Goal: Task Accomplishment & Management: Manage account settings

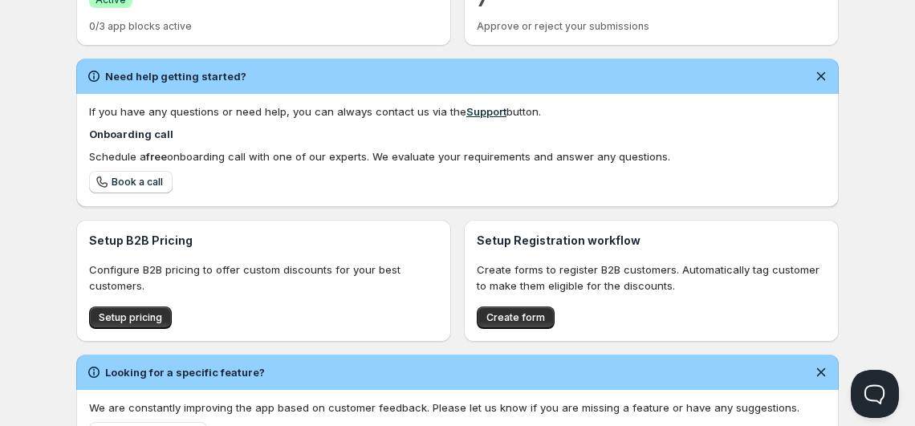
scroll to position [443, 0]
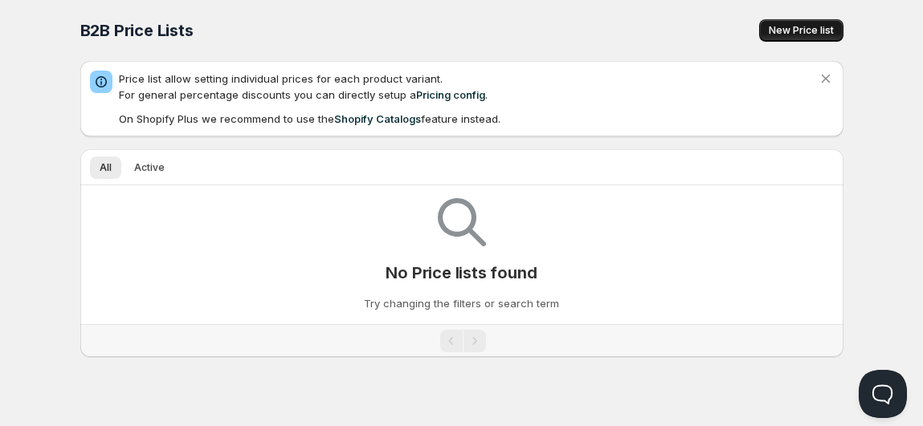
click at [779, 30] on span "New Price list" at bounding box center [800, 30] width 65 height 13
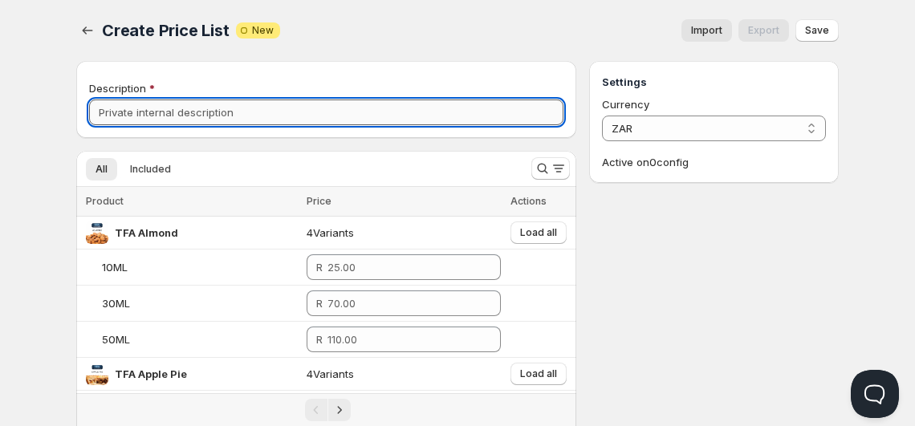
click at [361, 120] on input "Description" at bounding box center [326, 113] width 475 height 26
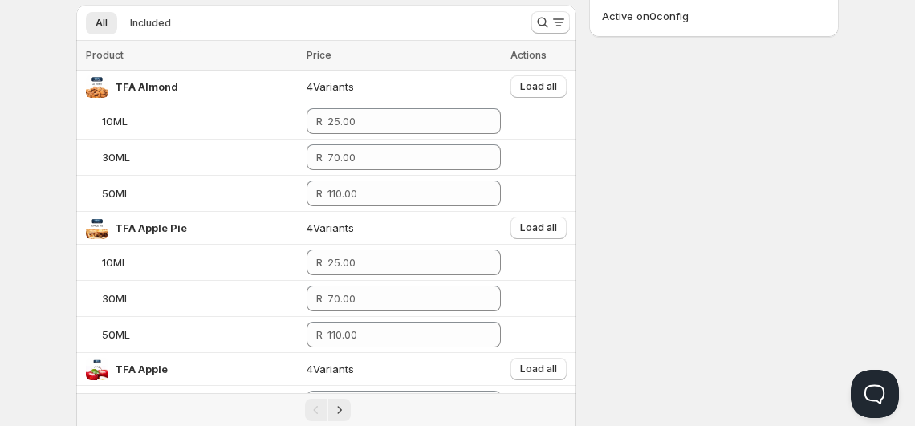
scroll to position [149, 0]
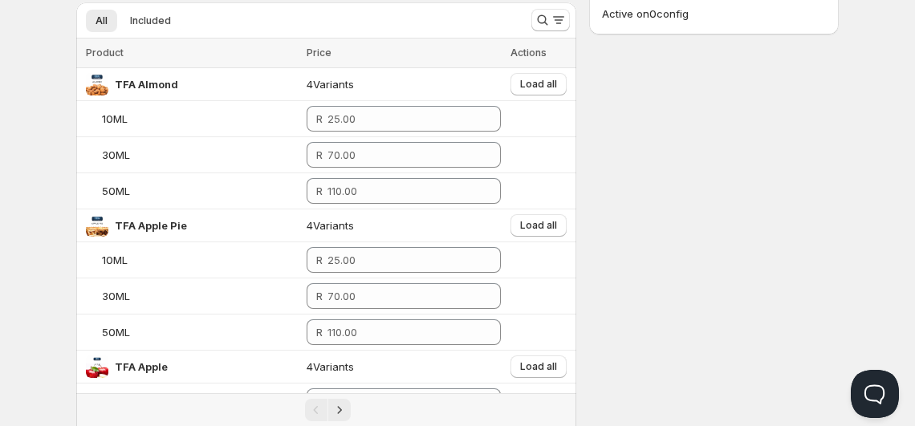
type input "Wholesale Pricing"
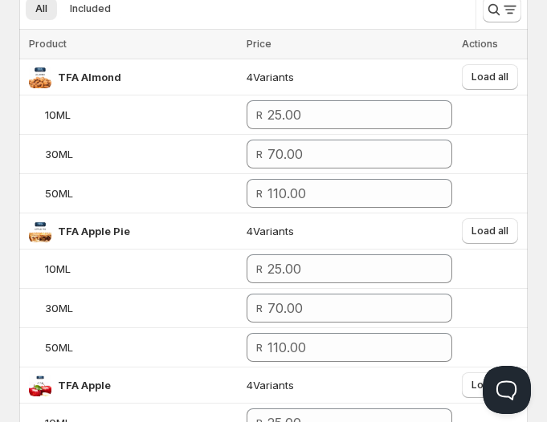
scroll to position [193, 0]
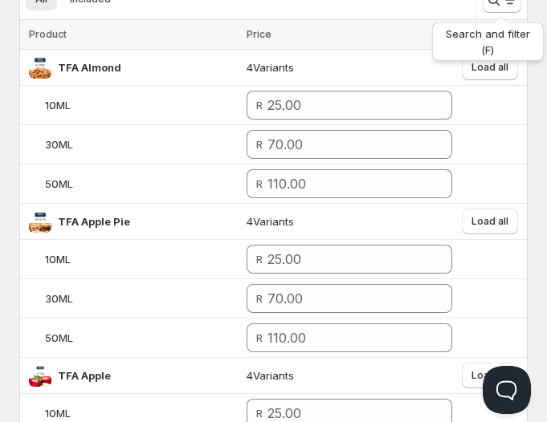
click at [502, 6] on icon "Search and filter results" at bounding box center [510, 0] width 16 height 16
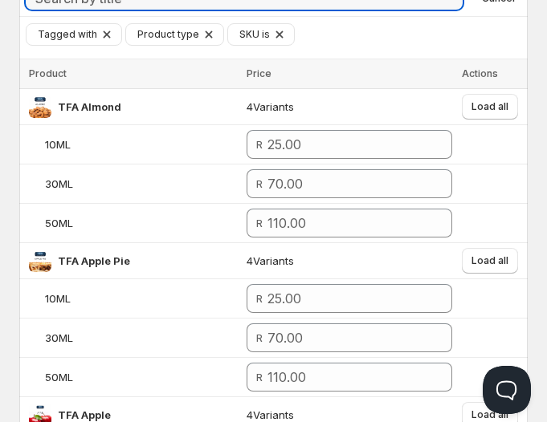
scroll to position [180, 0]
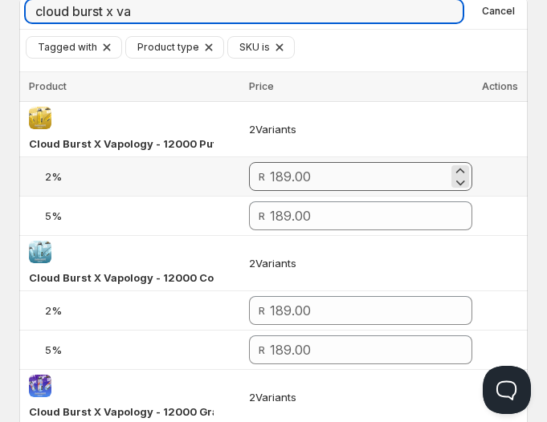
type input "cloud burst x va"
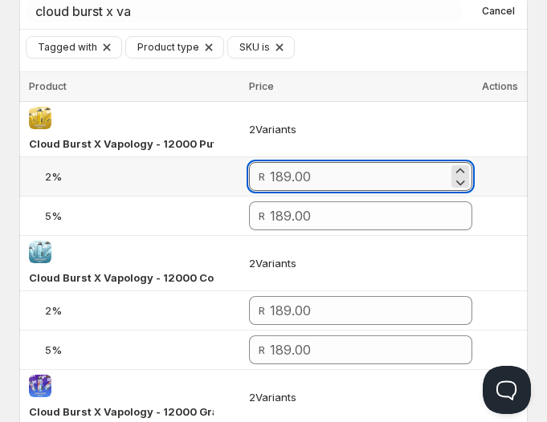
click at [303, 169] on input "number" at bounding box center [359, 176] width 178 height 29
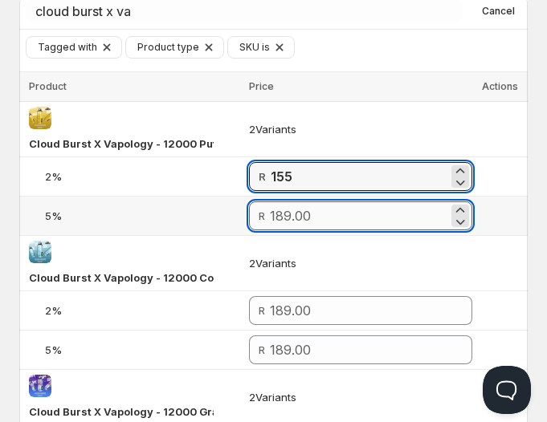
type input "155.00"
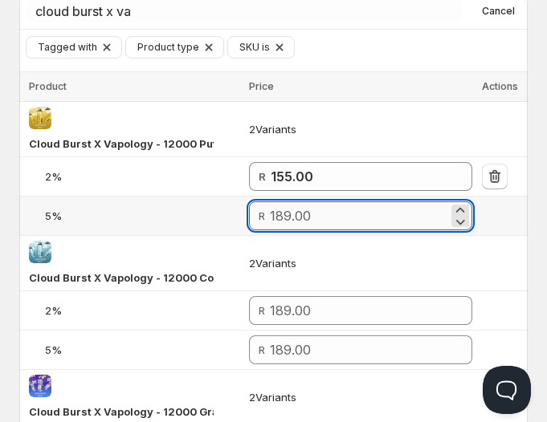
click at [317, 206] on input "number" at bounding box center [359, 216] width 178 height 29
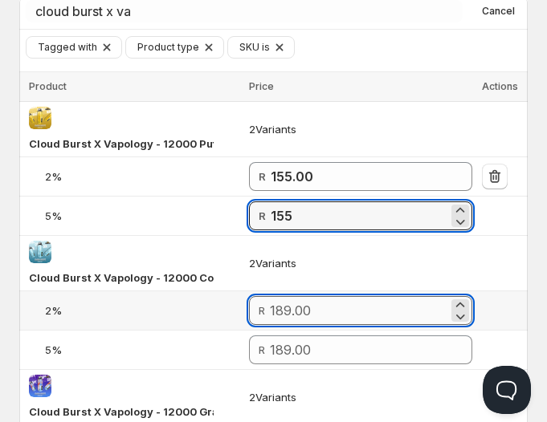
type input "155.00"
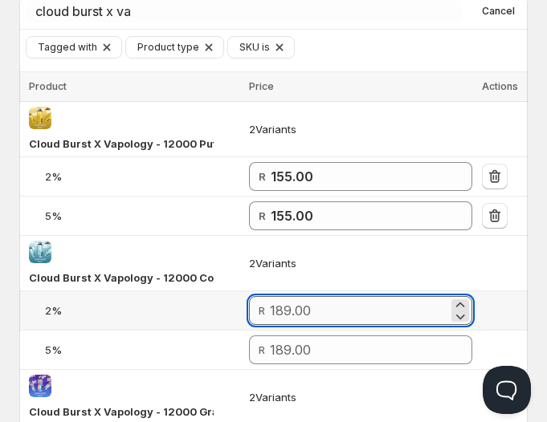
click at [393, 298] on input "number" at bounding box center [359, 310] width 178 height 29
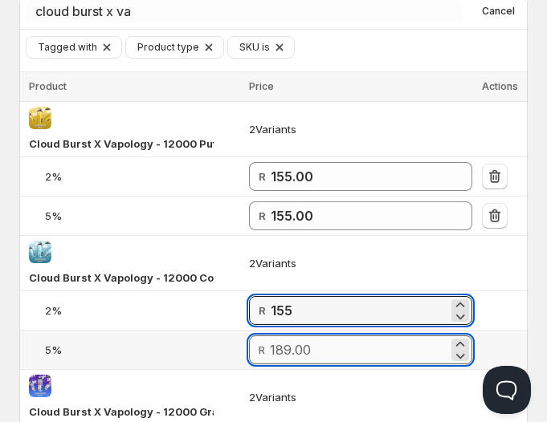
type input "155.00"
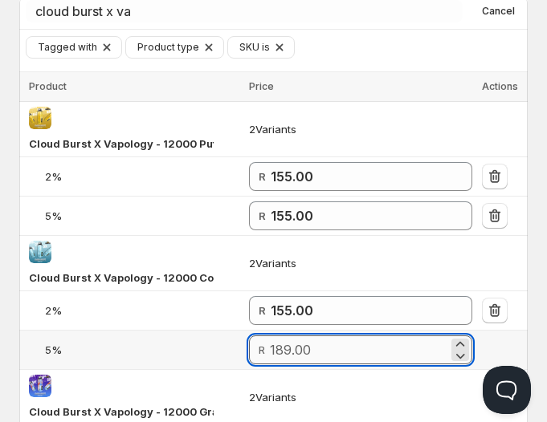
click at [349, 348] on input "number" at bounding box center [359, 350] width 178 height 29
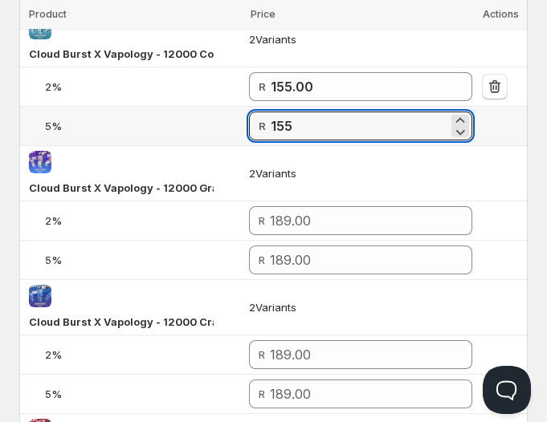
scroll to position [405, 0]
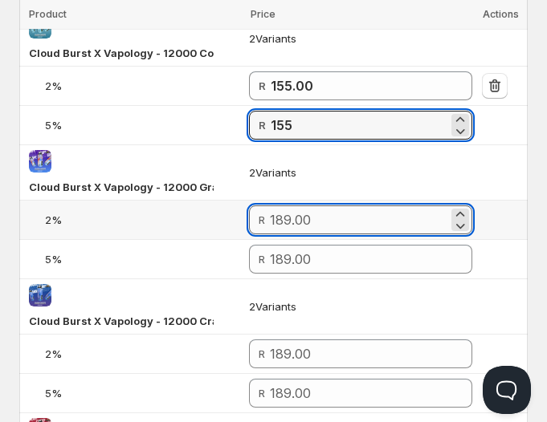
type input "155.00"
click at [319, 221] on input "number" at bounding box center [359, 220] width 178 height 29
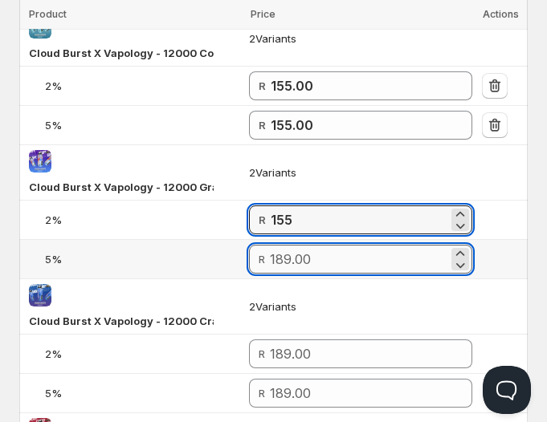
type input "155.00"
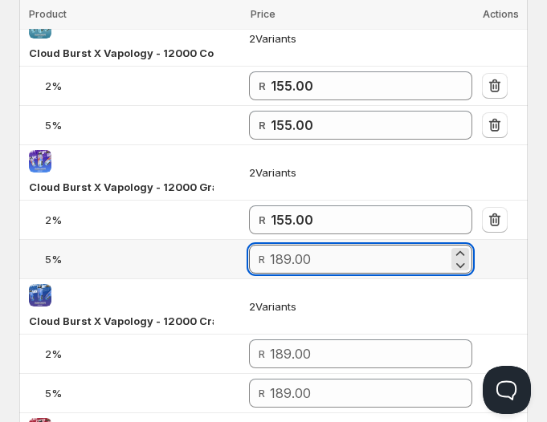
click at [334, 262] on input "number" at bounding box center [359, 259] width 178 height 29
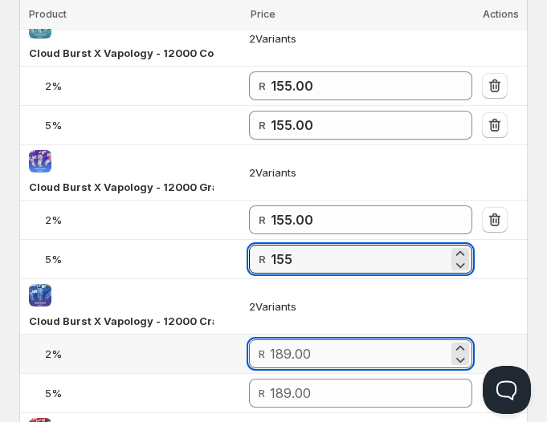
type input "155.00"
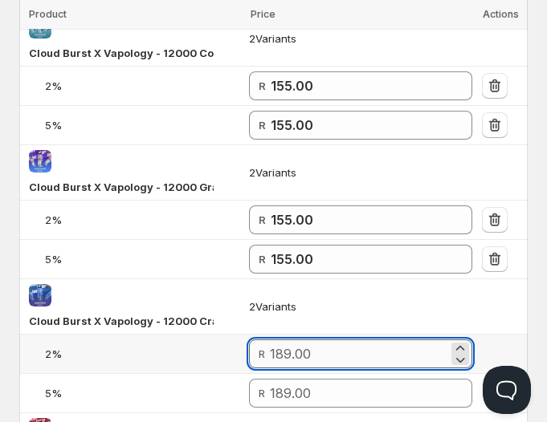
click at [312, 349] on input "number" at bounding box center [359, 354] width 178 height 29
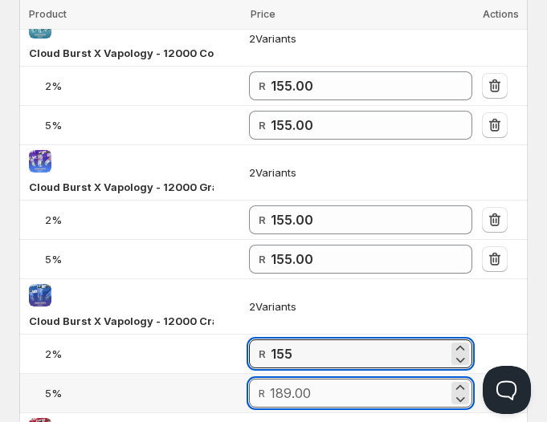
type input "155.00"
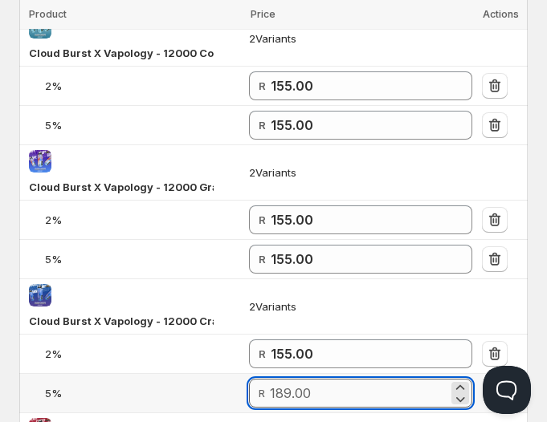
click at [310, 384] on input "number" at bounding box center [359, 393] width 178 height 29
type input "155.00"
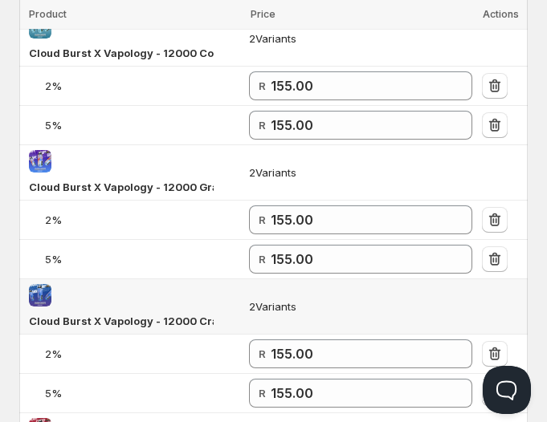
click at [364, 320] on td "2 Variants" at bounding box center [360, 306] width 233 height 55
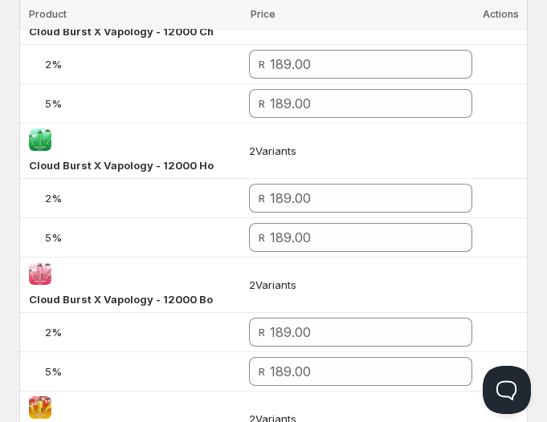
scroll to position [839, 0]
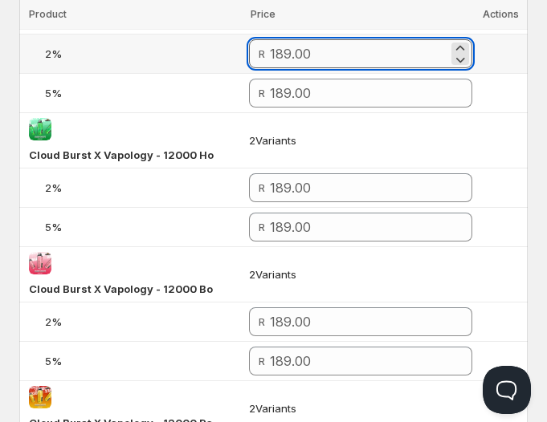
click at [328, 60] on input "number" at bounding box center [359, 53] width 178 height 29
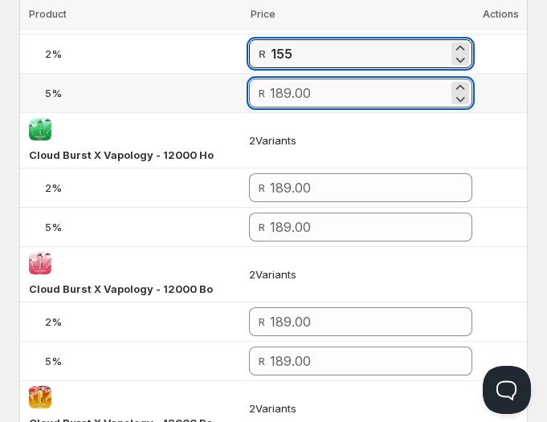
type input "155.00"
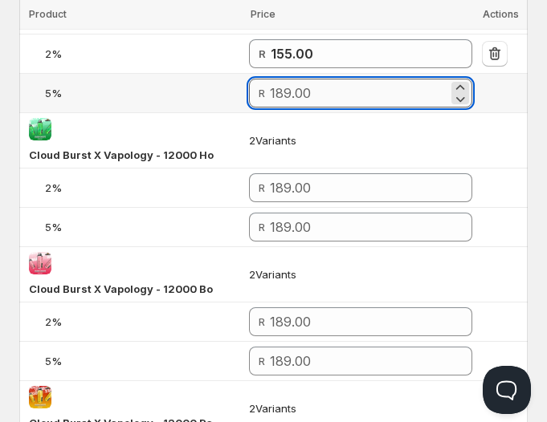
click at [333, 84] on input "number" at bounding box center [359, 93] width 178 height 29
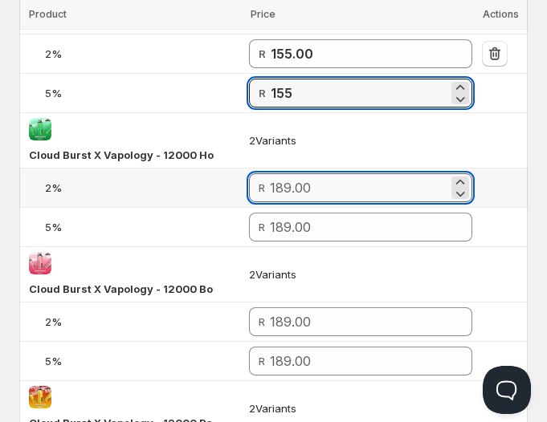
type input "155.00"
click at [325, 179] on input "number" at bounding box center [359, 187] width 178 height 29
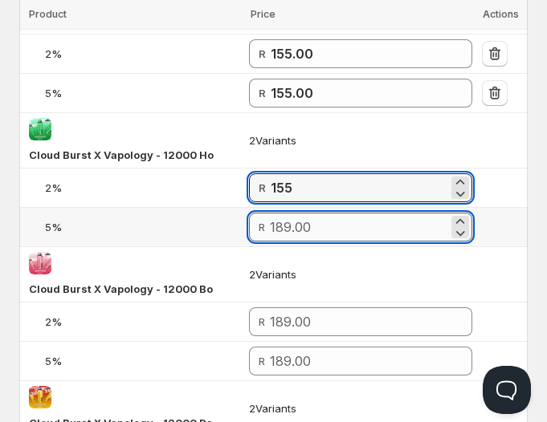
type input "155.00"
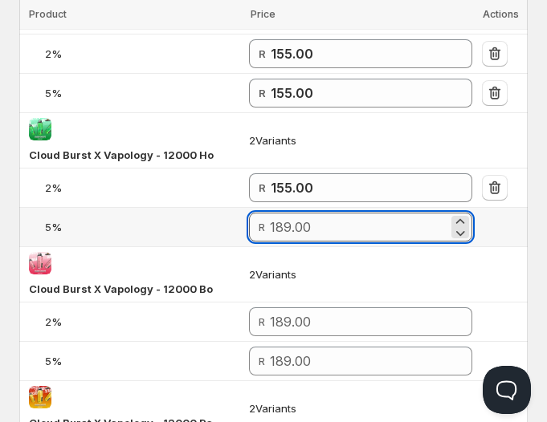
click at [327, 233] on input "number" at bounding box center [359, 227] width 178 height 29
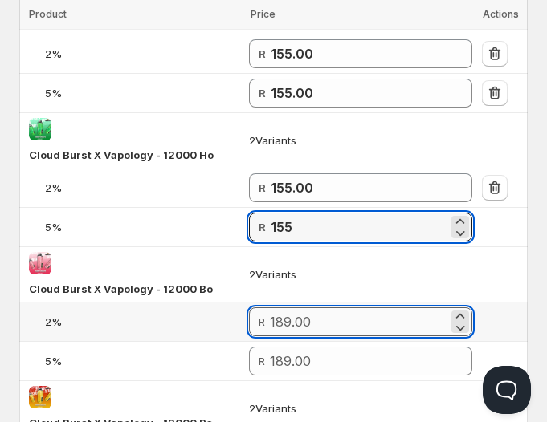
type input "155.00"
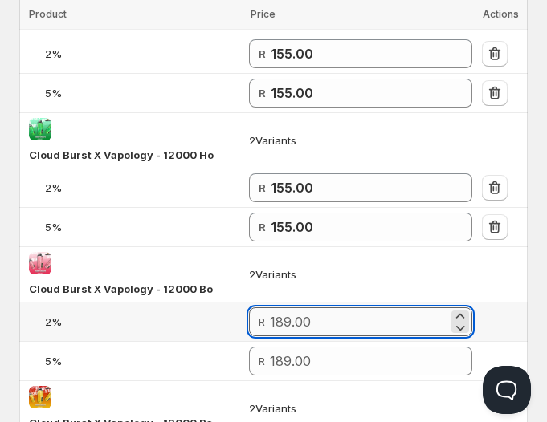
click at [318, 325] on input "number" at bounding box center [359, 322] width 178 height 29
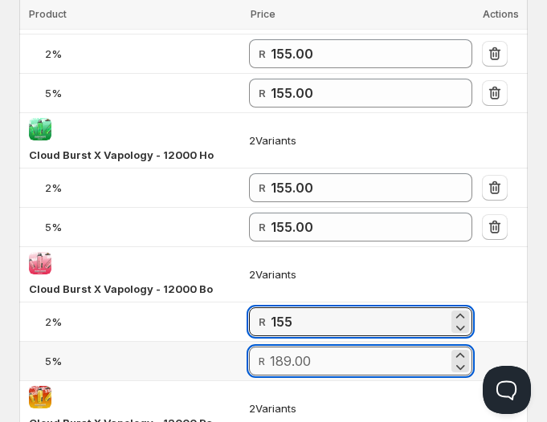
type input "155.00"
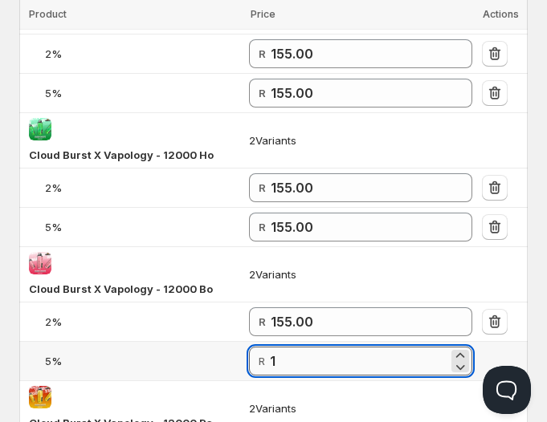
click at [314, 360] on input "1" at bounding box center [359, 361] width 178 height 29
type input "155.00"
click at [383, 262] on td "2 Variants" at bounding box center [360, 274] width 233 height 55
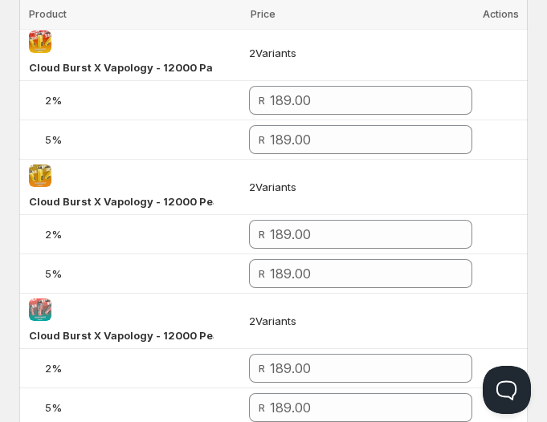
scroll to position [1199, 0]
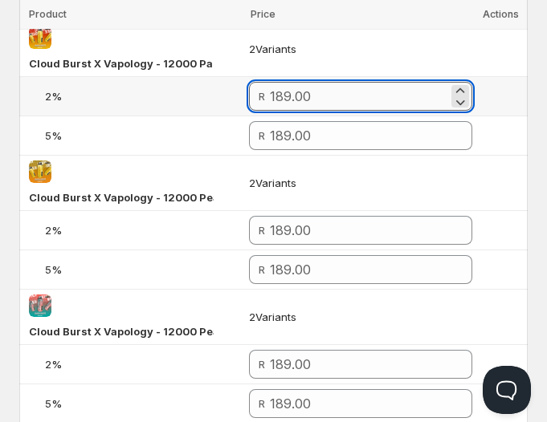
click at [377, 98] on input "number" at bounding box center [359, 96] width 178 height 29
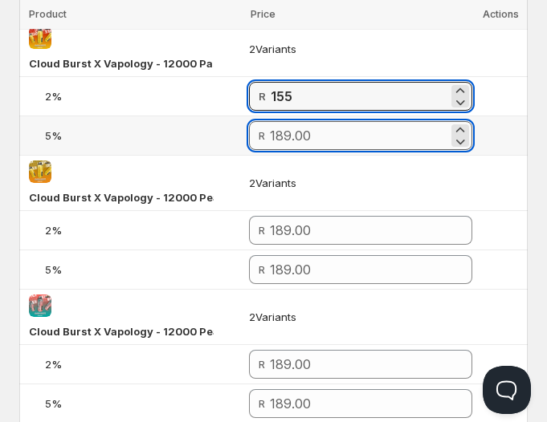
type input "155.00"
click at [375, 131] on input "1" at bounding box center [359, 135] width 178 height 29
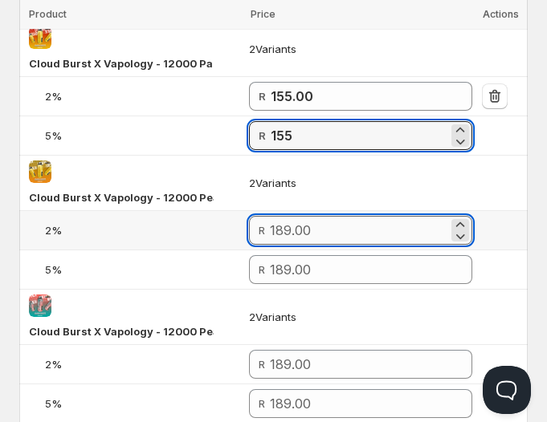
type input "155.00"
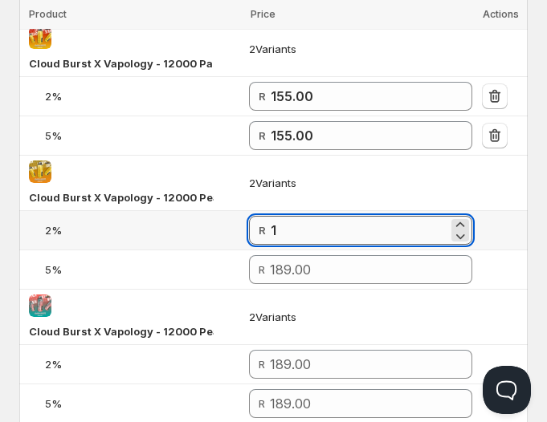
click at [324, 225] on input "1" at bounding box center [359, 230] width 177 height 29
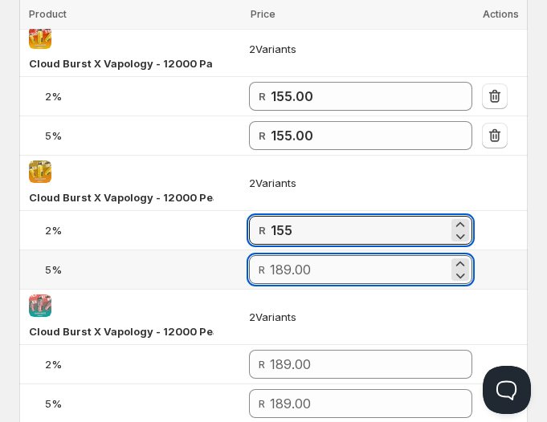
type input "155.00"
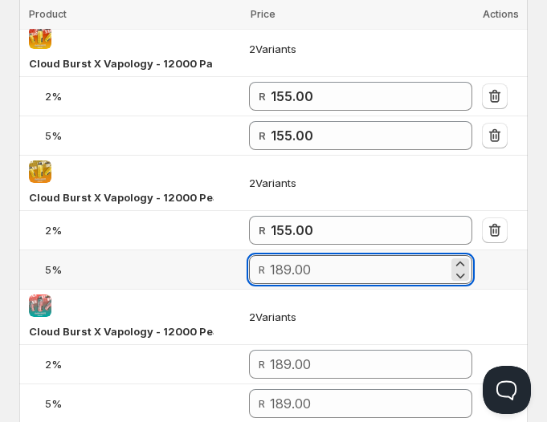
click at [320, 267] on input "number" at bounding box center [359, 269] width 178 height 29
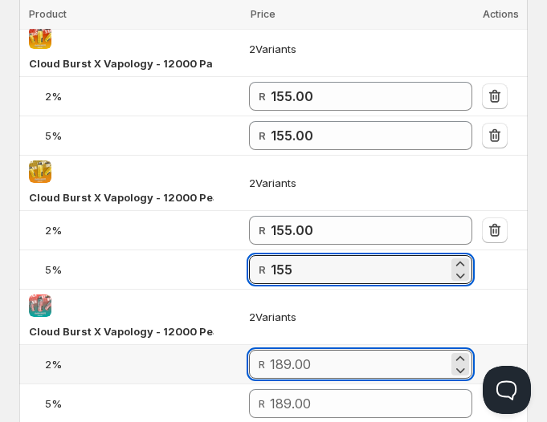
type input "155.00"
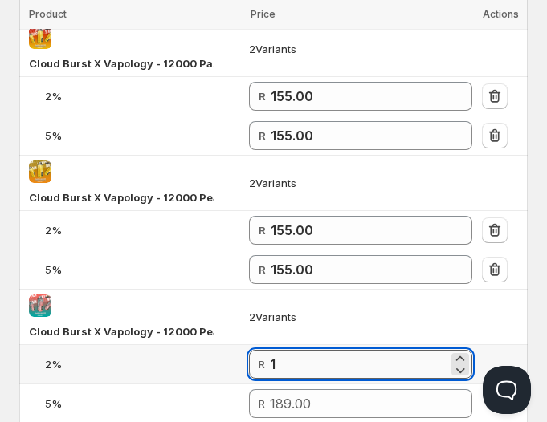
click at [320, 353] on input "1" at bounding box center [359, 364] width 178 height 29
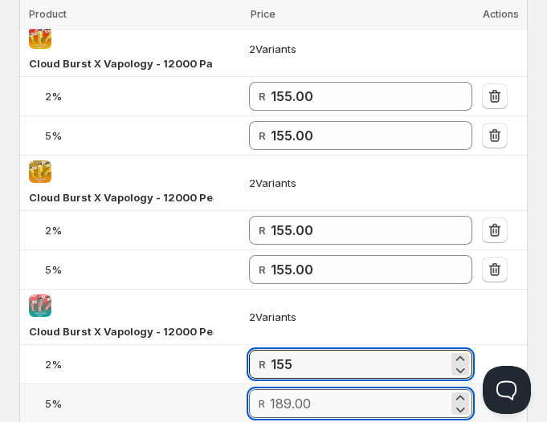
type input "155.00"
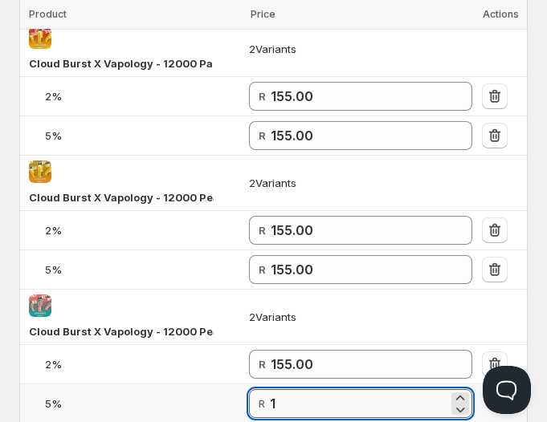
click at [332, 400] on input "1" at bounding box center [359, 403] width 178 height 29
type input "155.00"
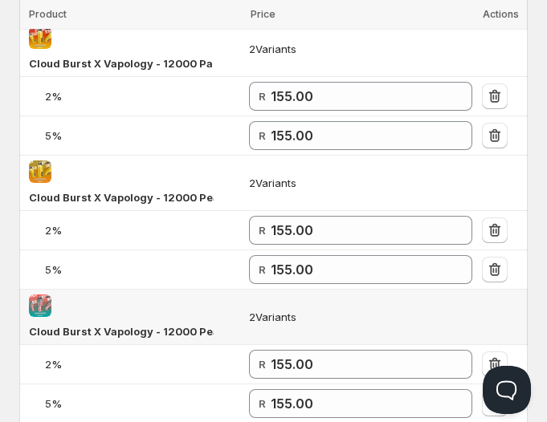
click at [389, 312] on td "2 Variants" at bounding box center [360, 317] width 233 height 55
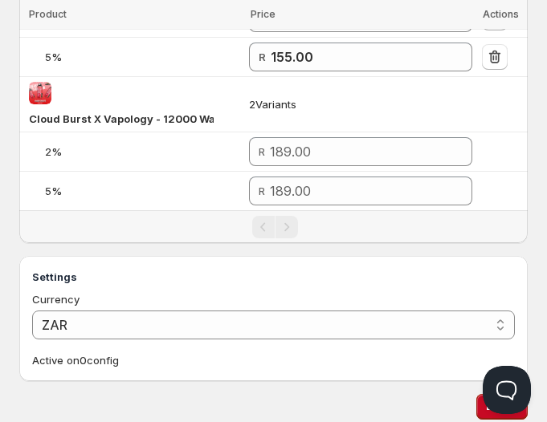
scroll to position [1565, 0]
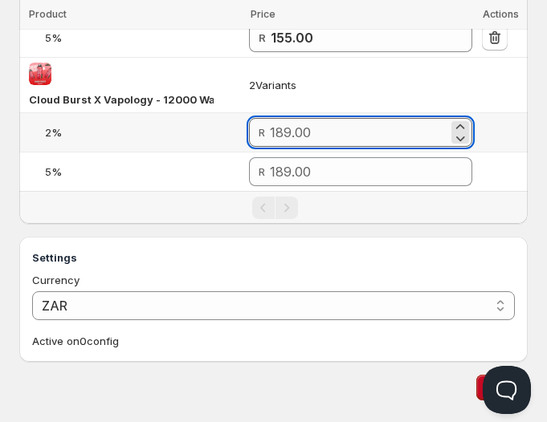
click at [340, 133] on input "number" at bounding box center [359, 132] width 178 height 29
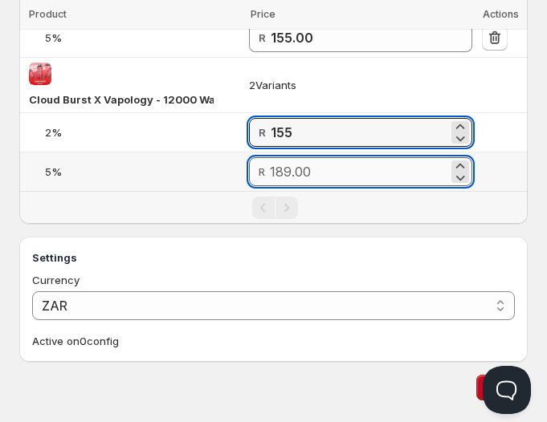
type input "155.00"
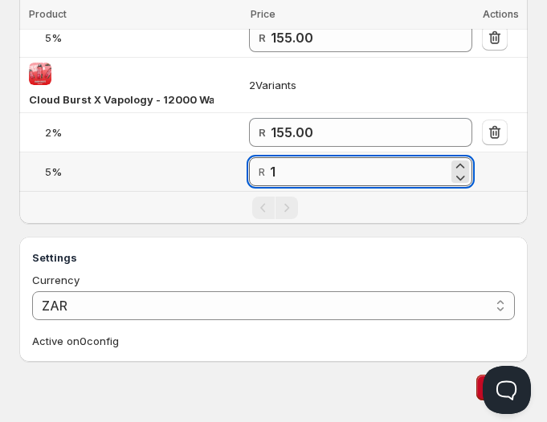
click at [352, 160] on input "1" at bounding box center [359, 171] width 178 height 29
type input "155.00"
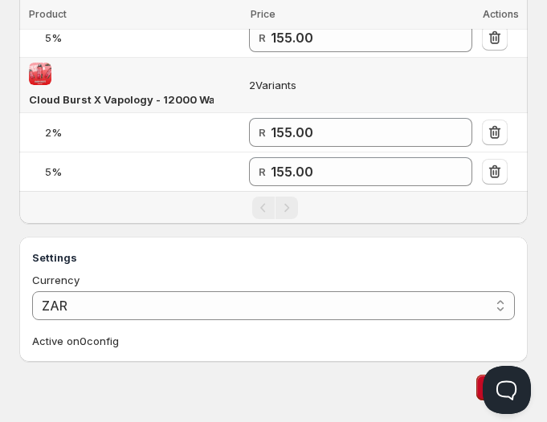
click at [402, 86] on td "2 Variants" at bounding box center [360, 85] width 233 height 55
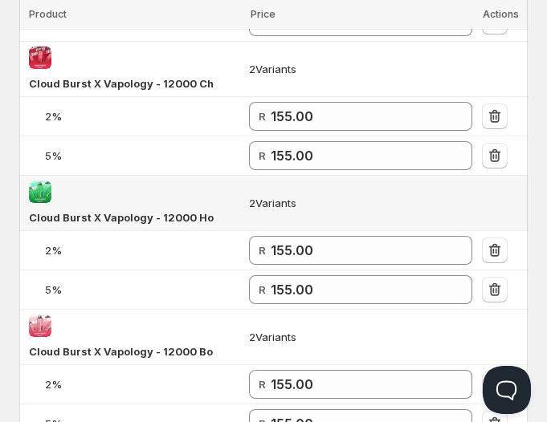
scroll to position [785, 0]
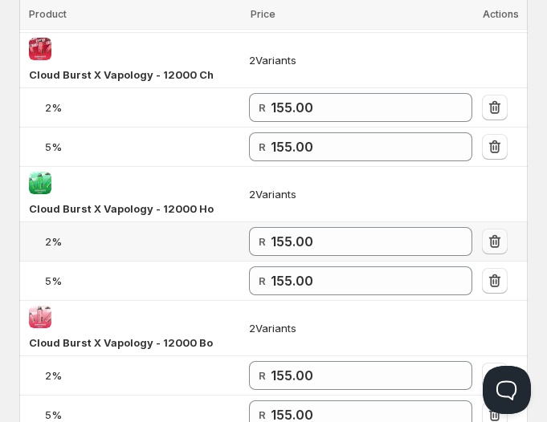
click at [495, 235] on icon "button" at bounding box center [495, 242] width 16 height 16
click at [490, 280] on icon "button" at bounding box center [495, 281] width 16 height 16
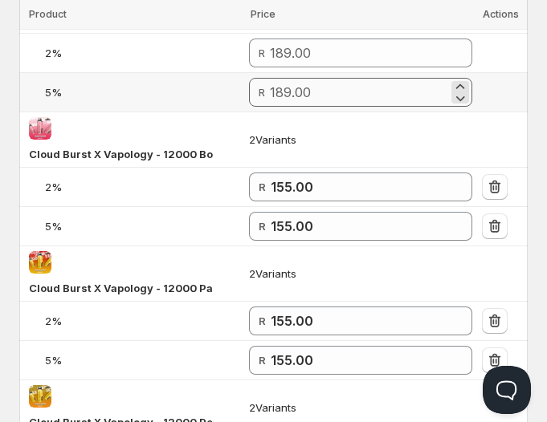
scroll to position [978, 0]
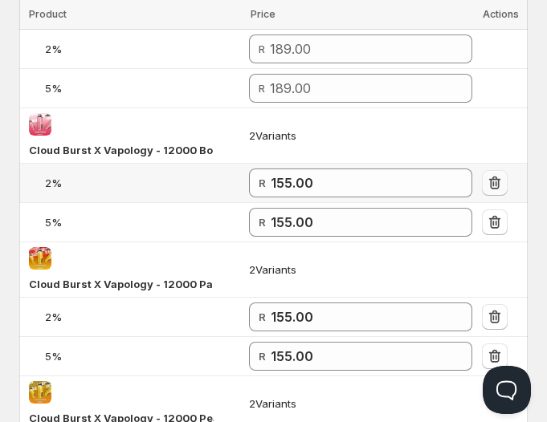
click at [490, 182] on icon "button" at bounding box center [495, 183] width 16 height 16
click at [495, 216] on icon "button" at bounding box center [494, 222] width 11 height 13
click at [491, 311] on icon "button" at bounding box center [494, 317] width 11 height 13
click at [494, 350] on icon "button" at bounding box center [494, 356] width 11 height 13
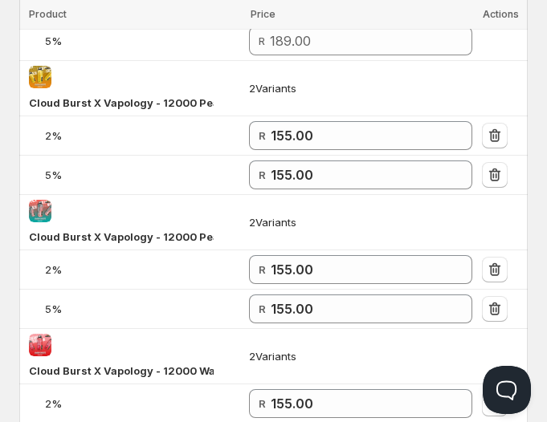
scroll to position [1325, 0]
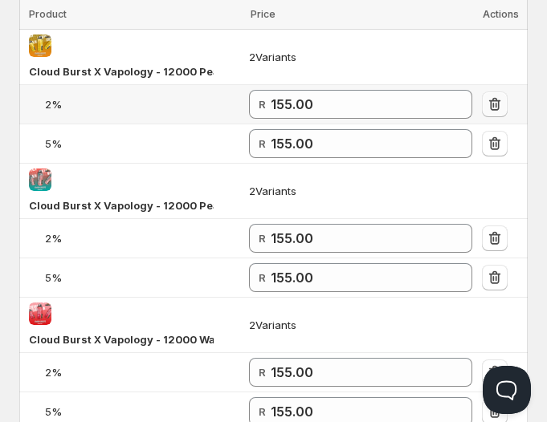
click at [490, 98] on icon "button" at bounding box center [495, 104] width 16 height 16
click at [497, 136] on icon "button" at bounding box center [495, 144] width 16 height 16
click at [491, 232] on icon "button" at bounding box center [494, 238] width 11 height 13
click at [495, 275] on icon "button" at bounding box center [495, 278] width 16 height 16
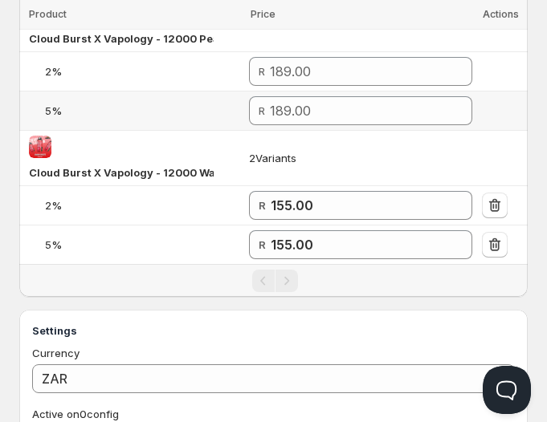
scroll to position [1494, 0]
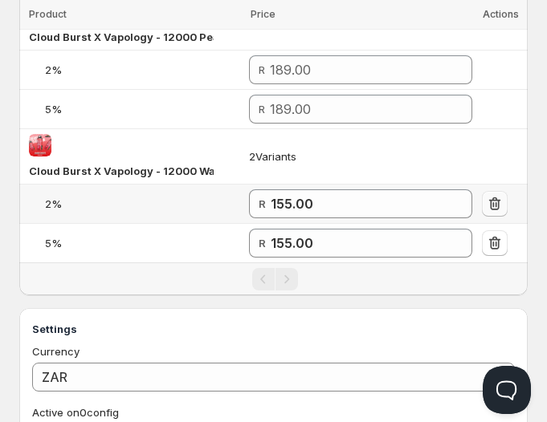
click at [499, 202] on icon "button" at bounding box center [495, 204] width 16 height 16
click at [490, 235] on icon "button" at bounding box center [495, 243] width 16 height 16
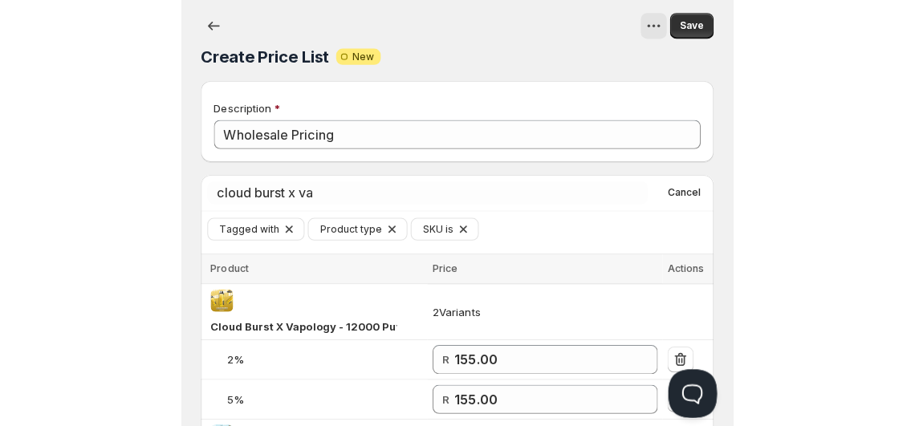
scroll to position [0, 0]
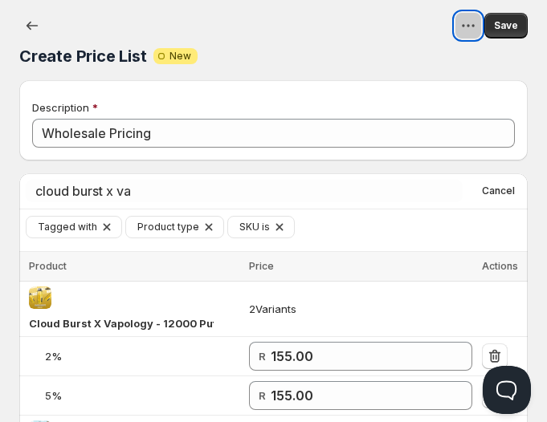
click at [467, 32] on icon "View actions for Create Price List" at bounding box center [468, 26] width 16 height 16
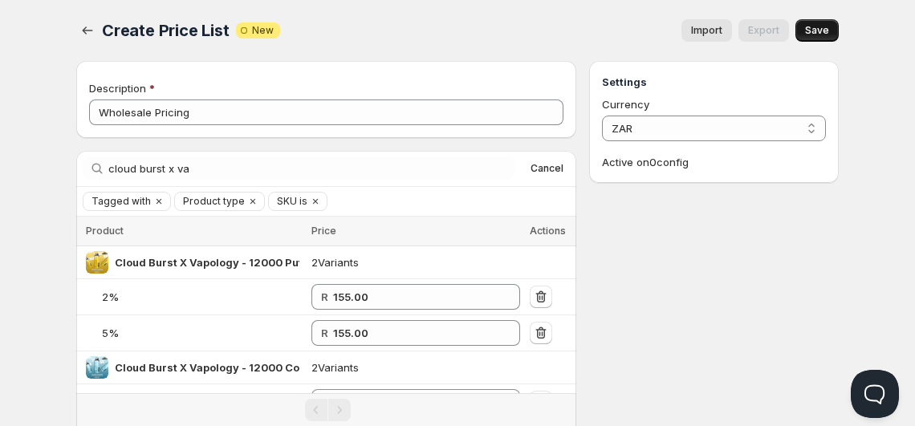
click at [822, 37] on button "Save" at bounding box center [817, 30] width 43 height 22
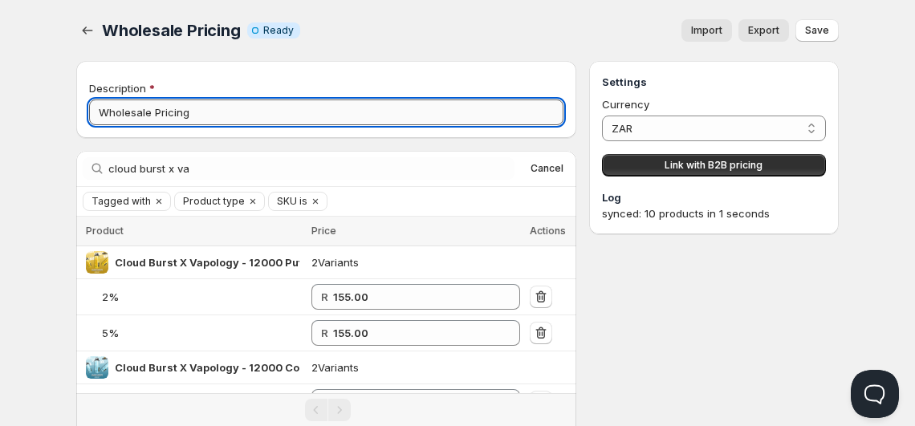
click at [187, 118] on input "Wholesale Pricing" at bounding box center [326, 113] width 475 height 26
type input "Wholesale: Cloud Burst x Vapology"
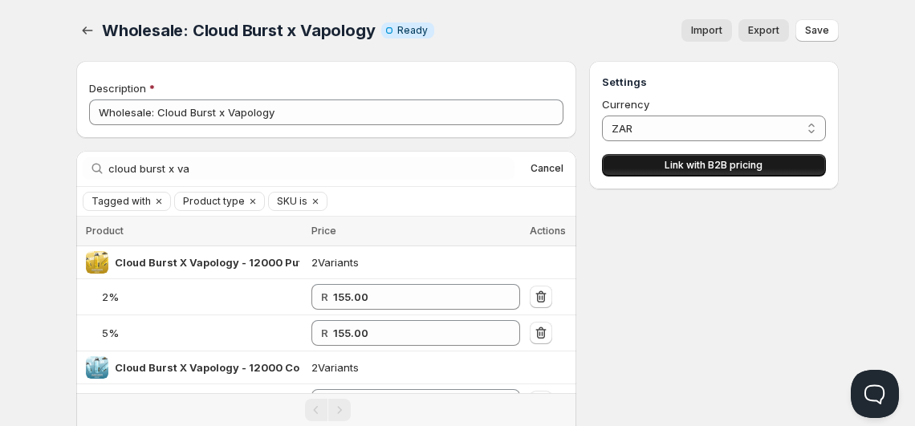
click at [656, 165] on button "Link with B2B pricing" at bounding box center [714, 165] width 224 height 22
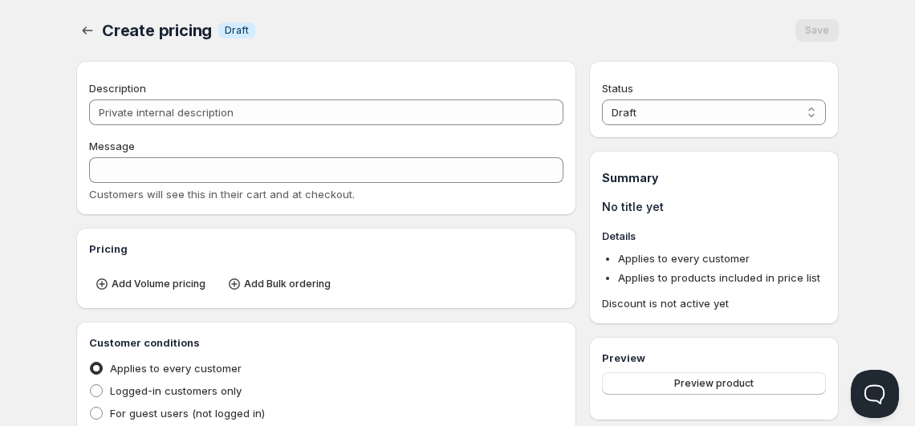
type input "PL Wholesale: Cloud Burst x Vapology"
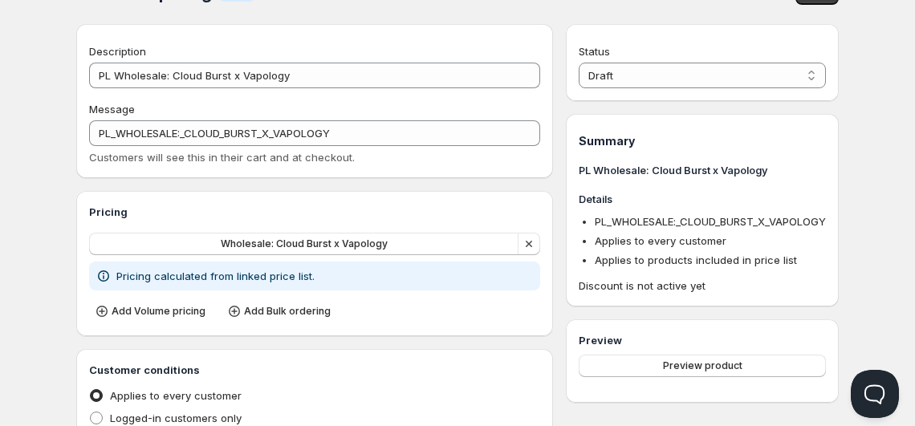
scroll to position [40, 0]
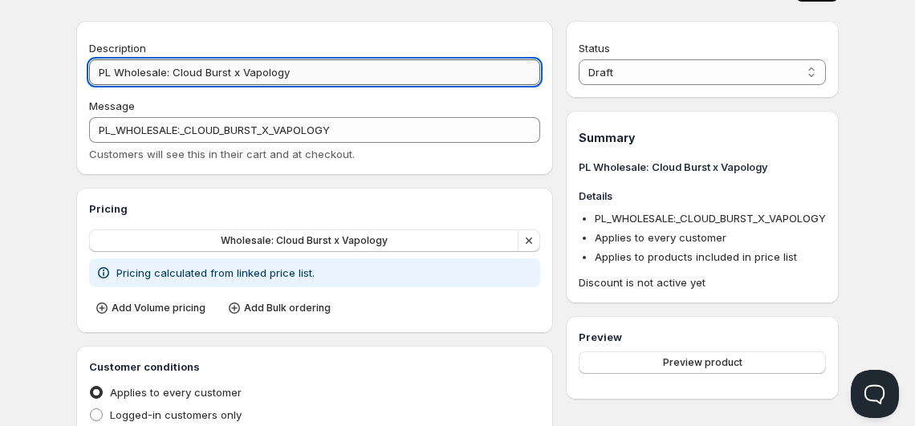
drag, startPoint x: 297, startPoint y: 76, endPoint x: 115, endPoint y: 79, distance: 182.3
click at [115, 79] on input "PL Wholesale: Cloud Burst x Vapology" at bounding box center [314, 72] width 451 height 26
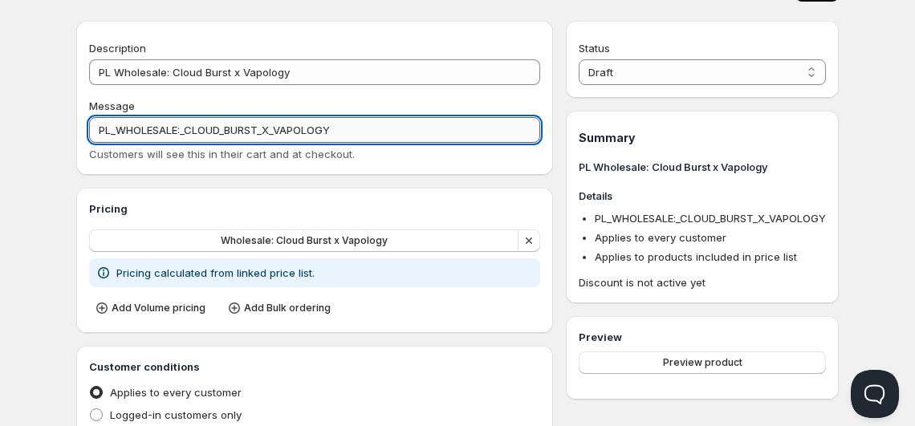
click at [116, 130] on input "PL_WHOLESALE:_CLOUD_BURST_X_VAPOLOGY" at bounding box center [314, 130] width 451 height 26
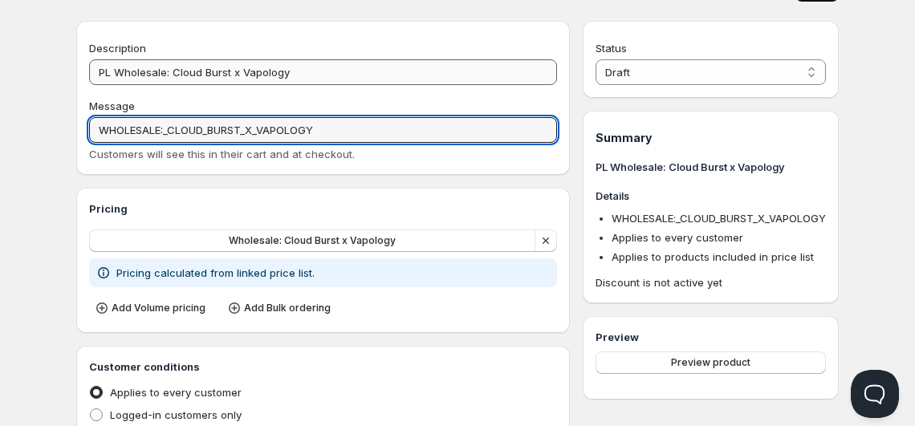
type input "WHOLESALE:_CLOUD_BURST_X_VAPOLOGY"
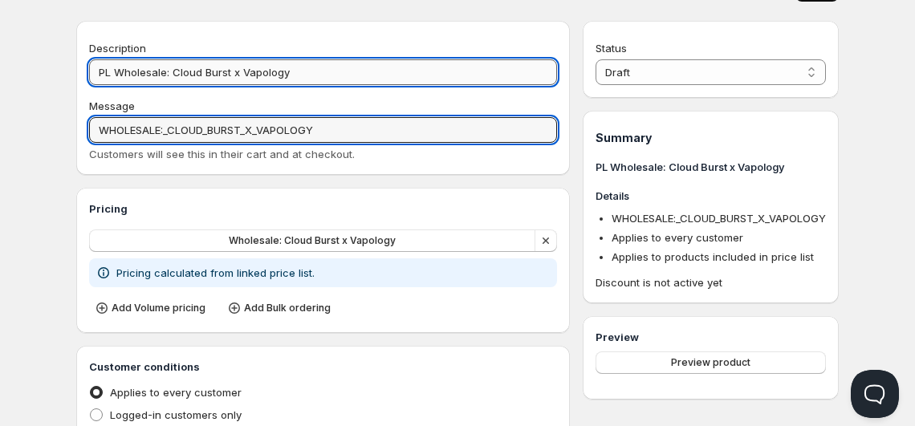
click at [118, 73] on input "PL Wholesale: Cloud Burst x Vapology" at bounding box center [323, 72] width 468 height 26
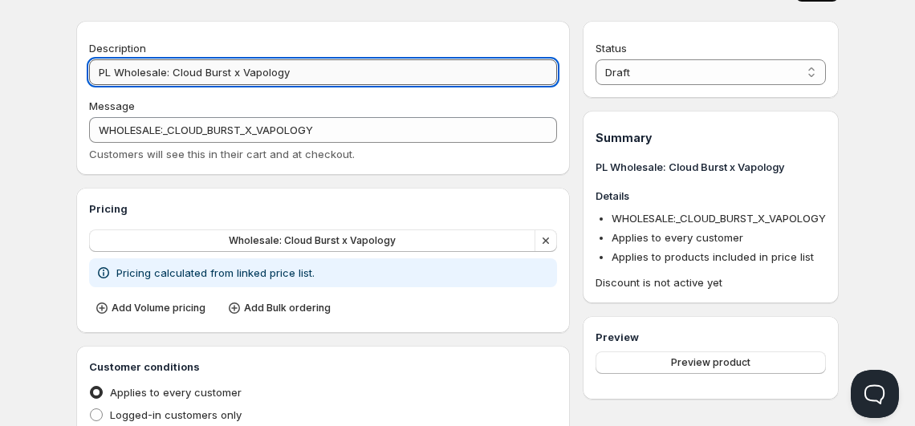
type input "PLWholesale: Cloud Burst x Vapology"
type input "PLWHOLESALE:_CLOUD_BURST_X_VAPOLOGY"
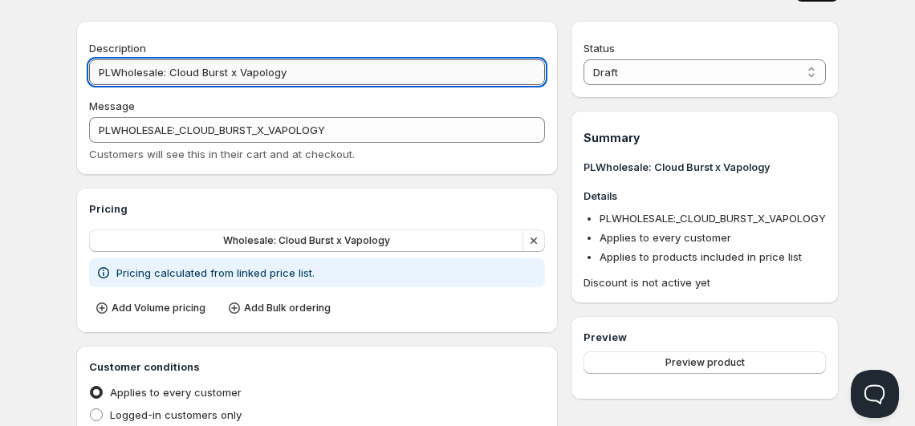
type input "PWholesale: Cloud Burst x Vapology"
type input "PWHOLESALE:_CLOUD_BURST_X_VAPOLOGY"
type input "Wholesale: Cloud Burst x Vapology"
type input "WHOLESALE:_CLOUD_BURST_X_VAPOLOGY"
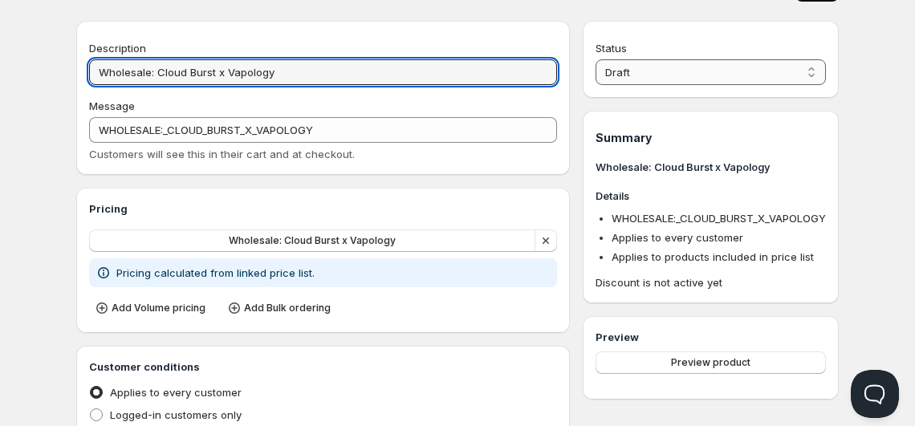
type input "Wholesale: Cloud Burst x Vapology"
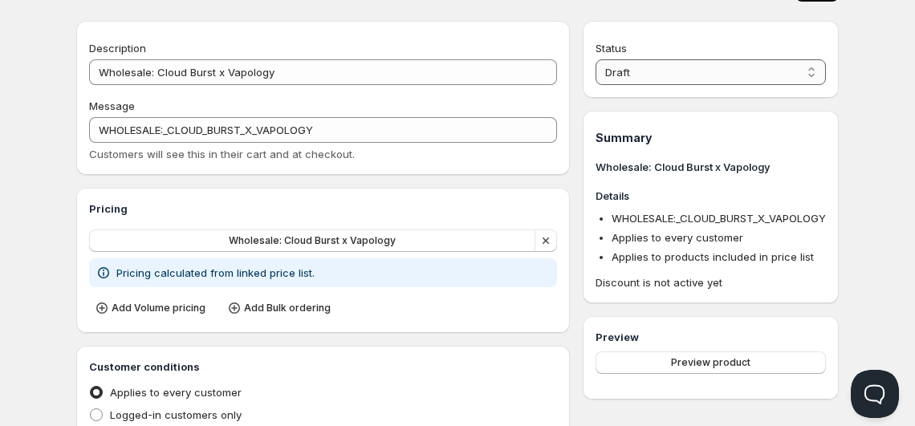
click at [606, 79] on select "Draft Active" at bounding box center [711, 72] width 230 height 26
select select "1"
click at [596, 59] on select "Draft Active" at bounding box center [711, 72] width 230 height 26
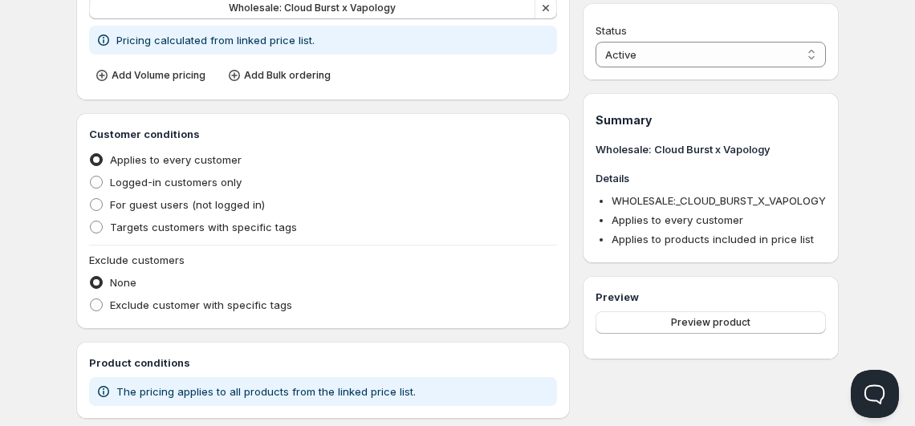
scroll to position [277, 0]
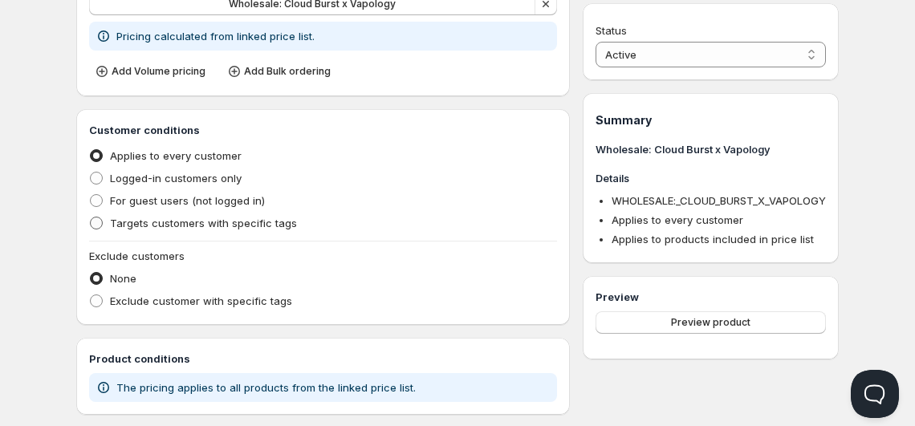
click at [199, 229] on span "Targets customers with specific tags" at bounding box center [203, 223] width 187 height 13
click at [91, 218] on input "Targets customers with specific tags" at bounding box center [90, 217] width 1 height 1
radio input "true"
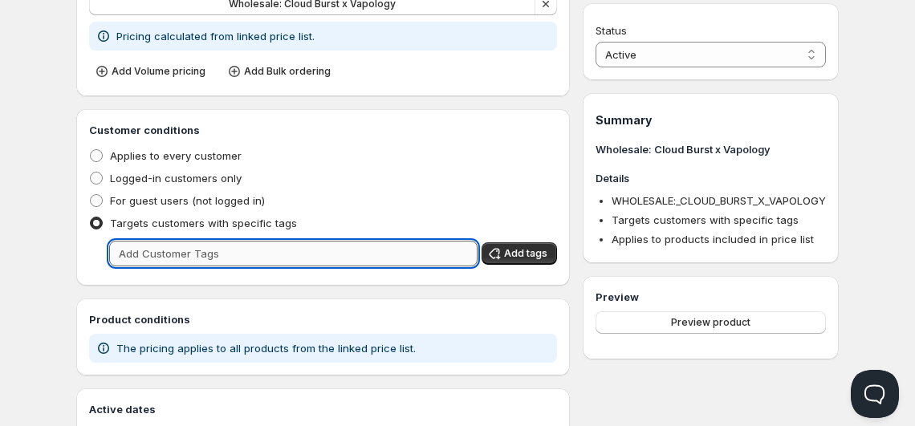
click at [201, 253] on input "text" at bounding box center [293, 254] width 369 height 26
type input "wholesale"
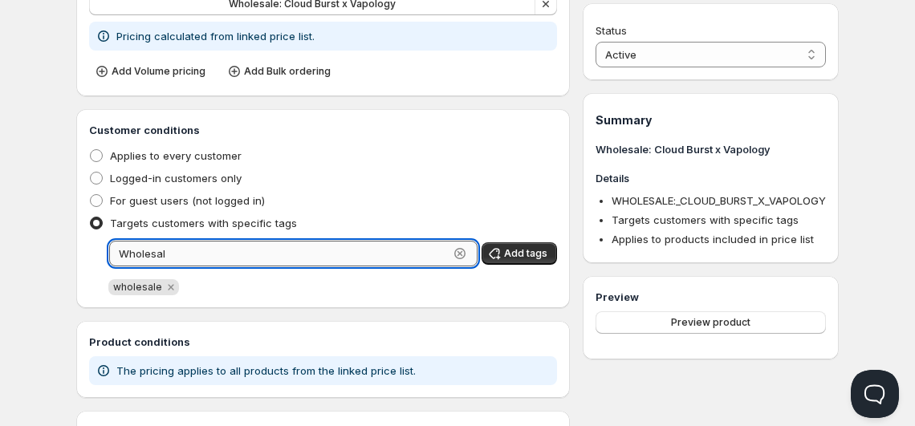
type input "Wholesale"
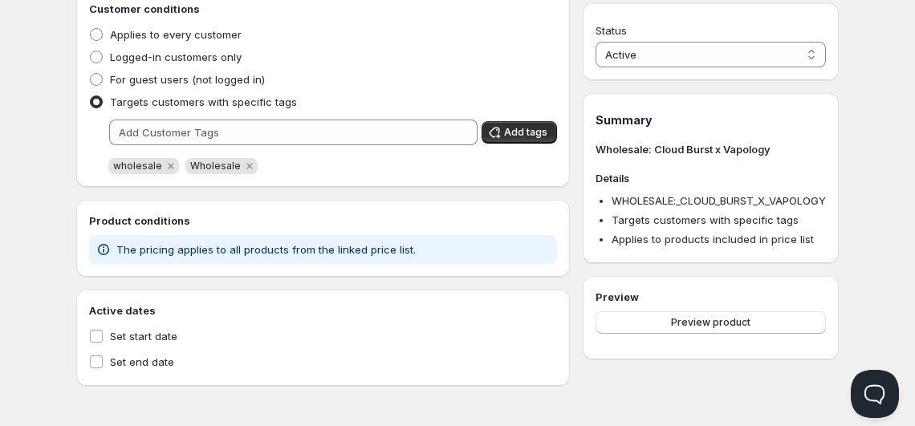
scroll to position [0, 0]
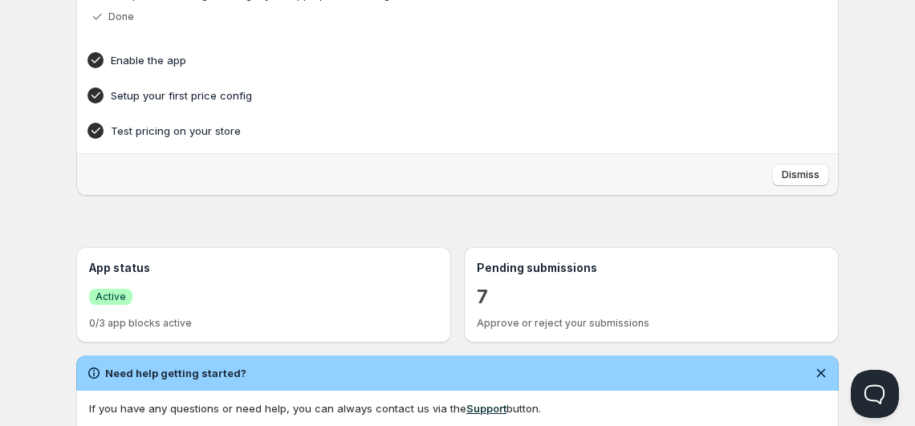
scroll to position [131, 0]
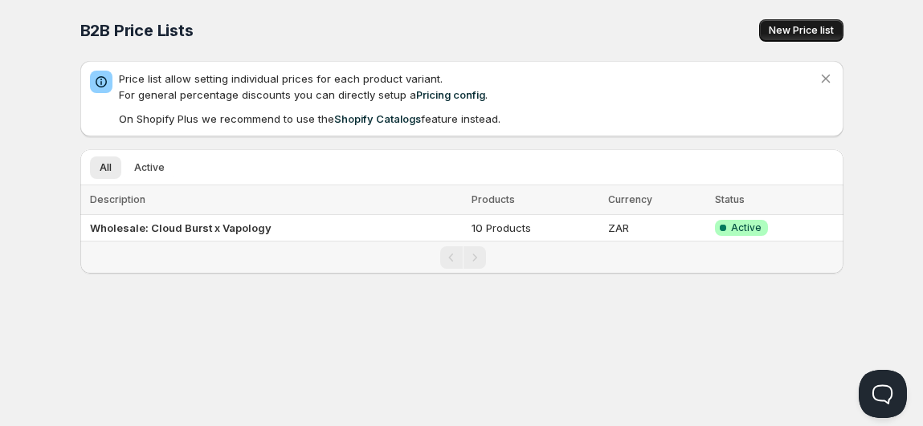
click at [797, 30] on span "New Price list" at bounding box center [800, 30] width 65 height 13
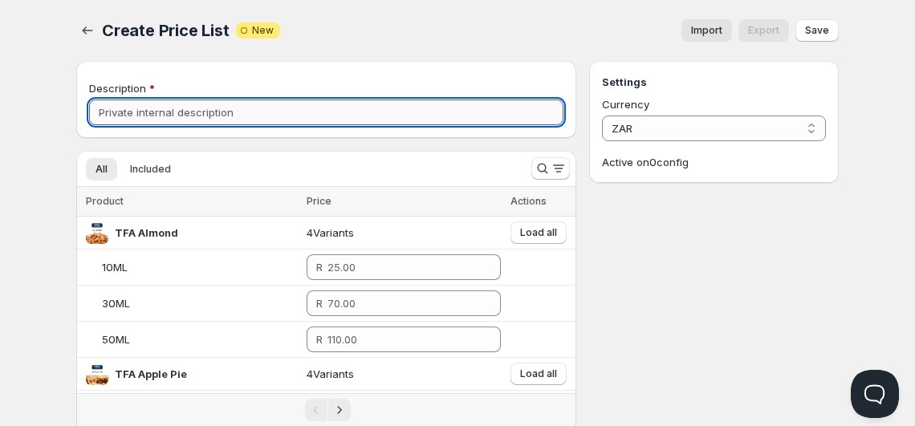
click at [454, 112] on input "Description" at bounding box center [326, 113] width 475 height 26
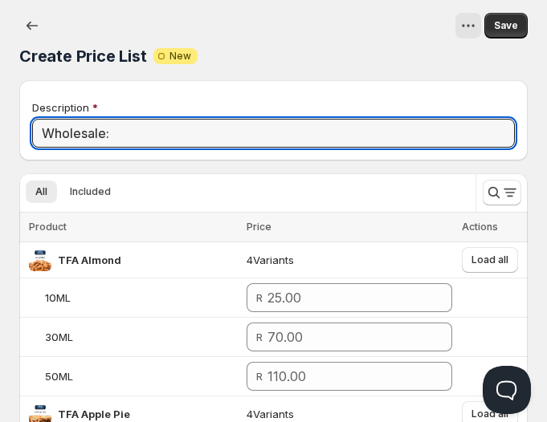
type input "Wholesale:"
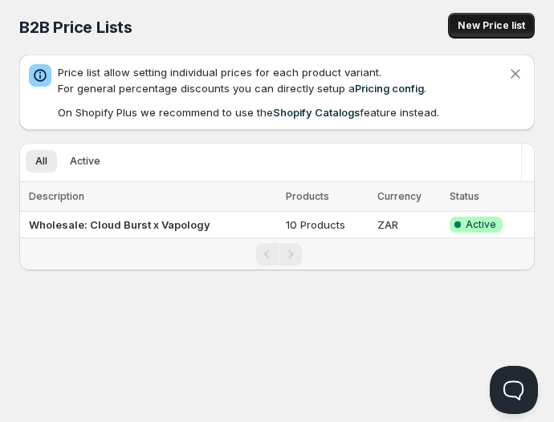
click at [482, 31] on span "New Price list" at bounding box center [491, 25] width 67 height 13
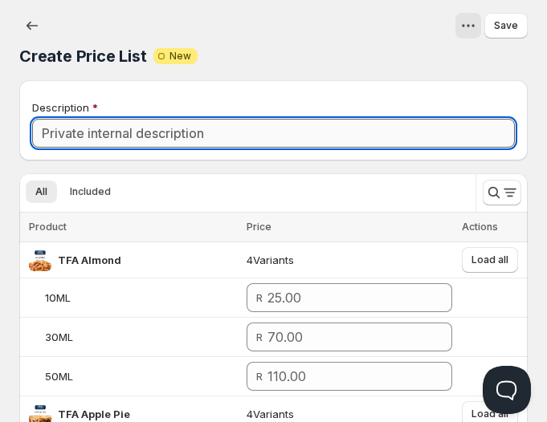
click at [271, 141] on input "Description" at bounding box center [273, 133] width 483 height 29
drag, startPoint x: 255, startPoint y: 127, endPoint x: 113, endPoint y: 132, distance: 141.4
click at [113, 132] on input "Wholesale: Freeton x Vapology" at bounding box center [273, 133] width 483 height 29
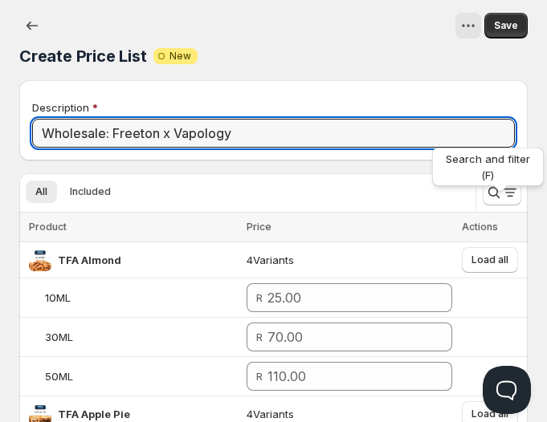
type input "Wholesale: Freeton x Vapology"
click at [494, 190] on div "Search and filter (F)" at bounding box center [488, 170] width 118 height 51
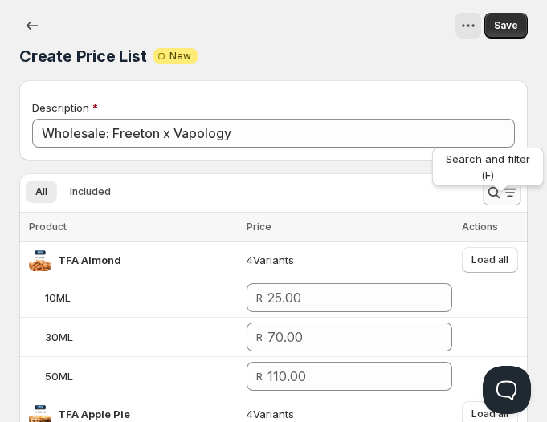
click at [500, 189] on div "Search and filter (F)" at bounding box center [488, 170] width 118 height 51
click at [499, 189] on div "Search and filter (F)" at bounding box center [488, 170] width 118 height 51
click at [501, 196] on icon "Search and filter results" at bounding box center [494, 193] width 16 height 16
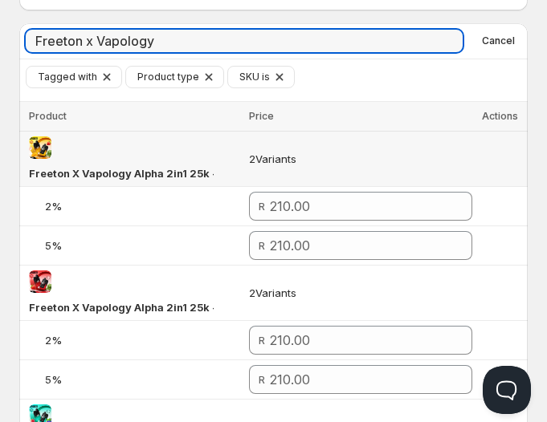
scroll to position [151, 0]
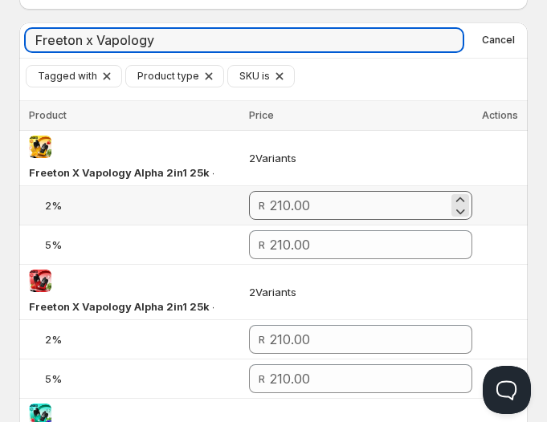
type input "Freeton x Vapology"
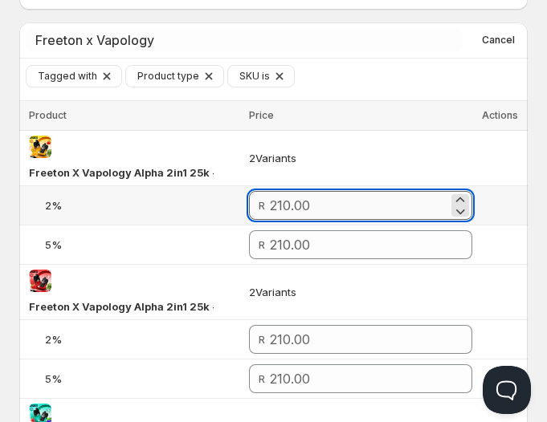
click at [348, 211] on input "number" at bounding box center [359, 205] width 178 height 29
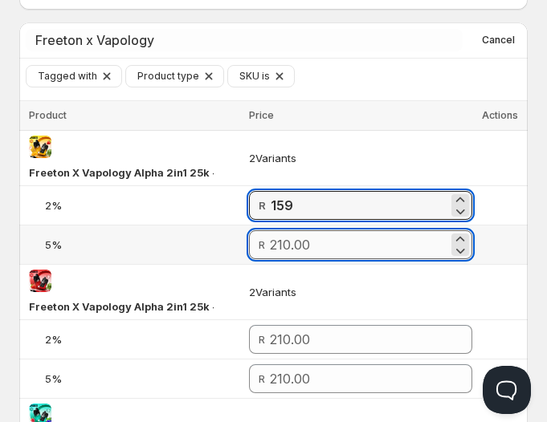
type input "159.00"
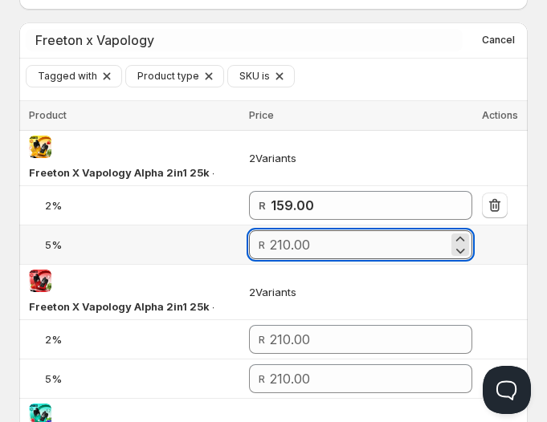
click at [358, 251] on input "number" at bounding box center [359, 244] width 178 height 29
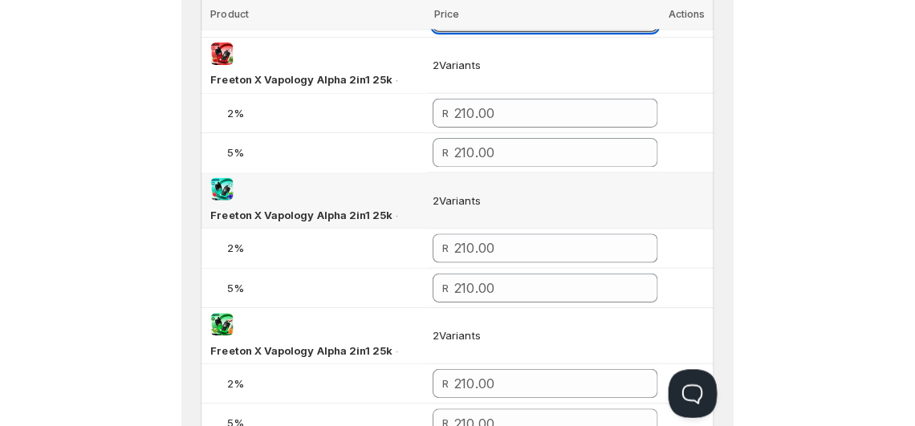
scroll to position [383, 0]
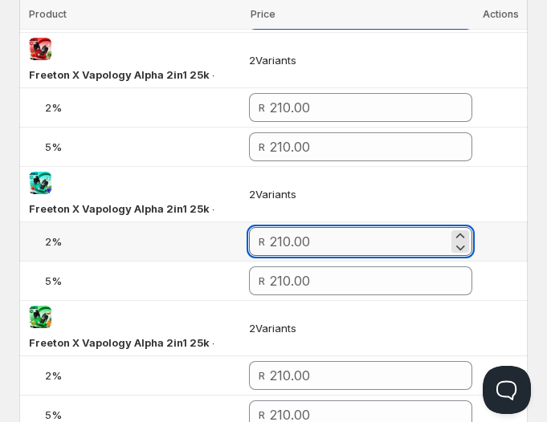
type input "159.00"
click at [334, 247] on input "number" at bounding box center [359, 241] width 178 height 29
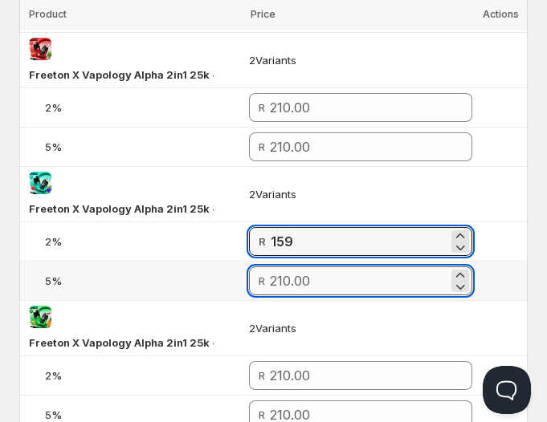
type input "159.00"
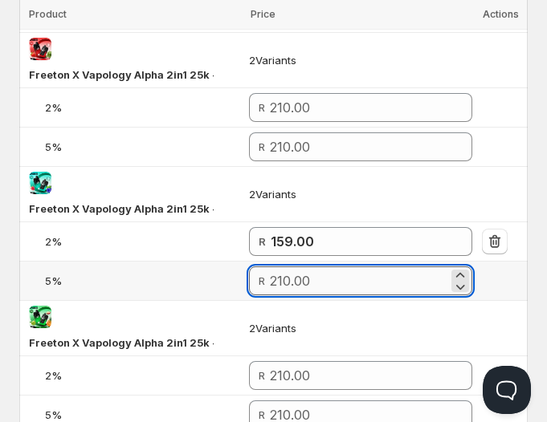
click at [344, 277] on input "number" at bounding box center [359, 281] width 178 height 29
type input "159.00"
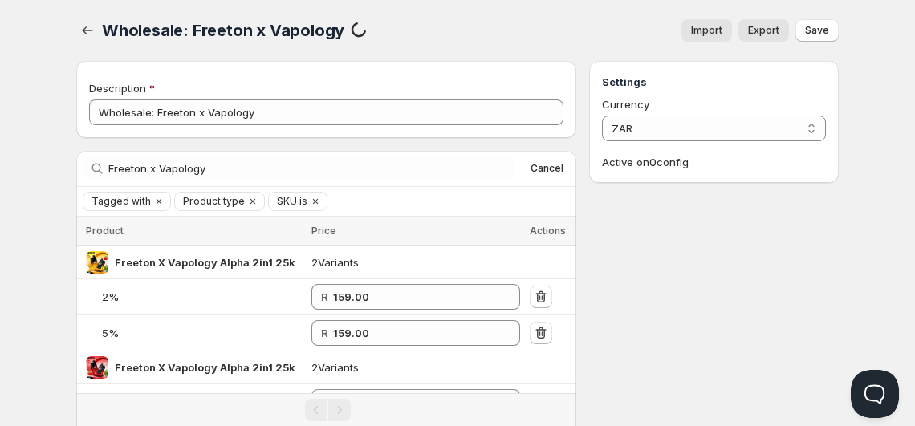
scroll to position [0, 0]
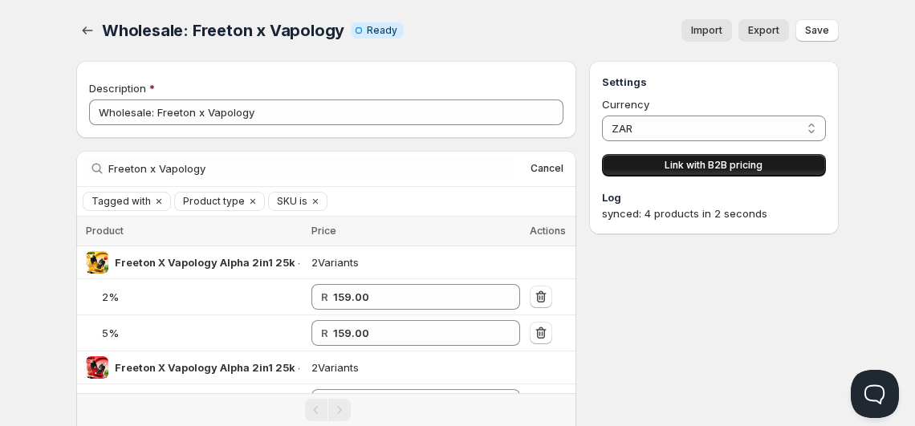
click at [683, 163] on span "Link with B2B pricing" at bounding box center [714, 165] width 98 height 13
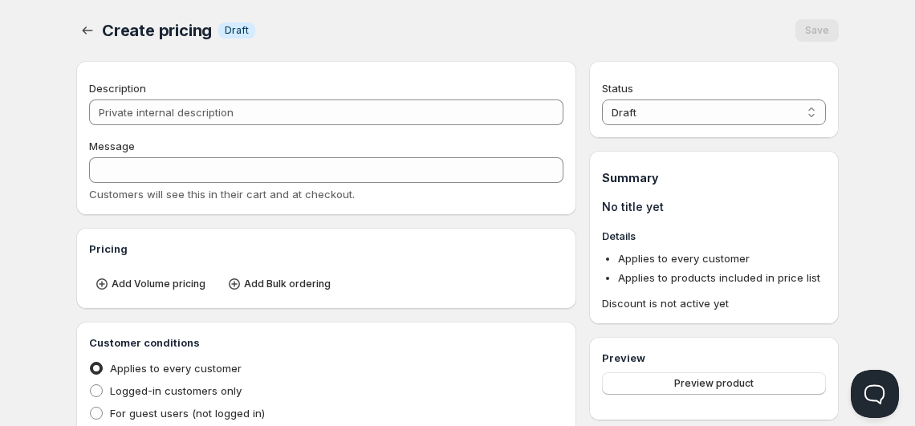
type input "PL Wholesale: Freeton x Vapology"
type input "PL_WHOLESALE:_FREETON_X_VAPOLOGY"
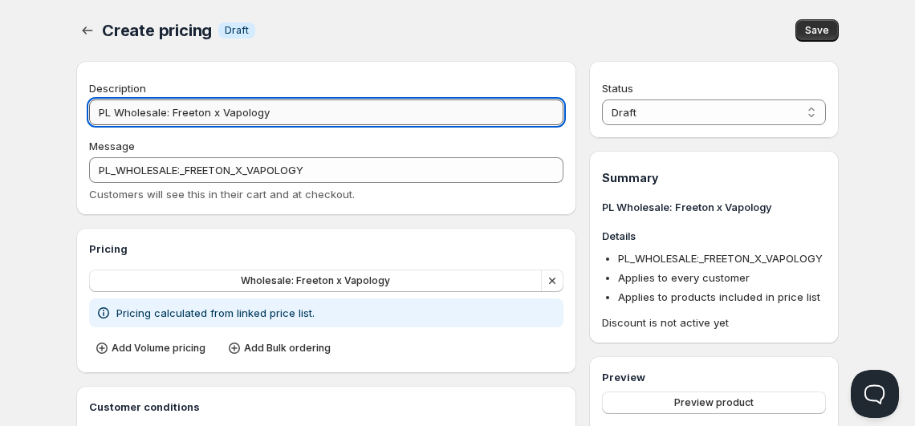
click at [117, 116] on input "PL Wholesale: Freeton x Vapology" at bounding box center [326, 113] width 475 height 26
type input "PLWholesale: Freeton x Vapology"
type input "PLWHOLESALE:_FREETON_X_VAPOLOGY"
type input "PWholesale: Freeton x Vapology"
type input "PWHOLESALE:_FREETON_X_VAPOLOGY"
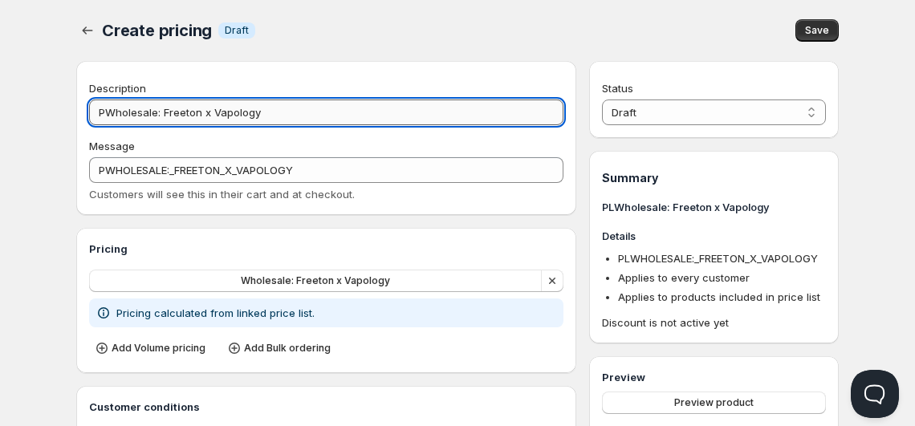
type input "Wholesale: Freeton x Vapology"
type input "WHOLESALE:_FREETON_X_VAPOLOGY"
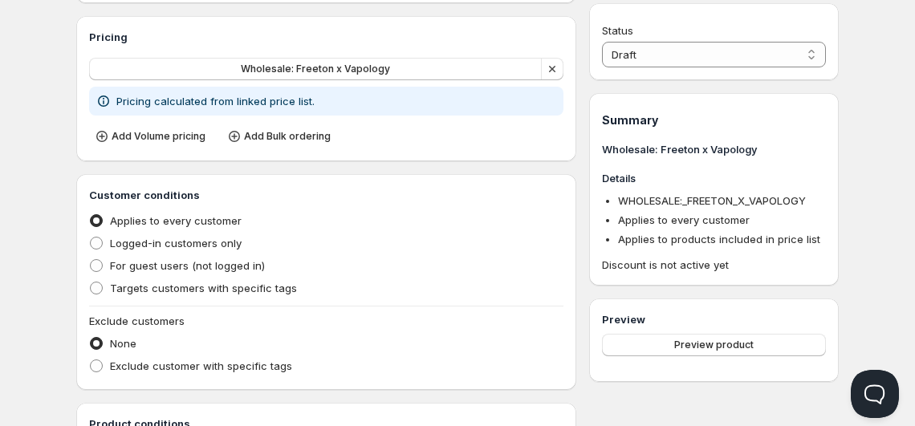
scroll to position [227, 0]
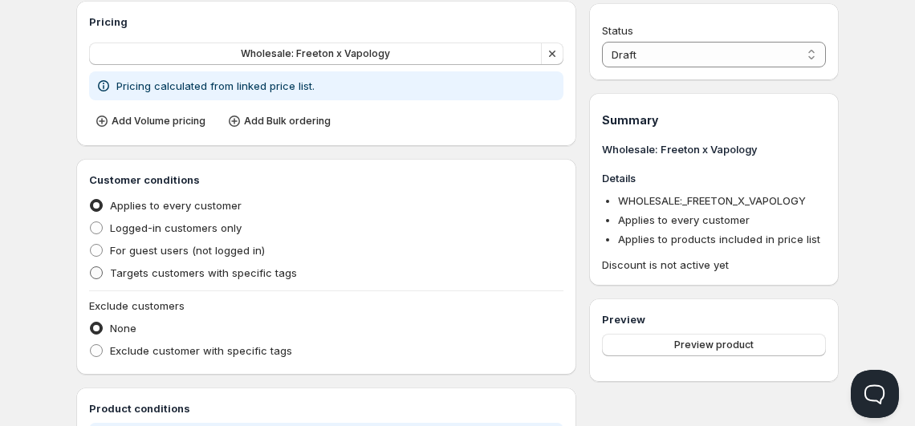
type input "Wholesale: Freeton x Vapology"
click at [169, 276] on span "Targets customers with specific tags" at bounding box center [203, 273] width 187 height 13
click at [91, 267] on input "Targets customers with specific tags" at bounding box center [90, 267] width 1 height 1
radio input "true"
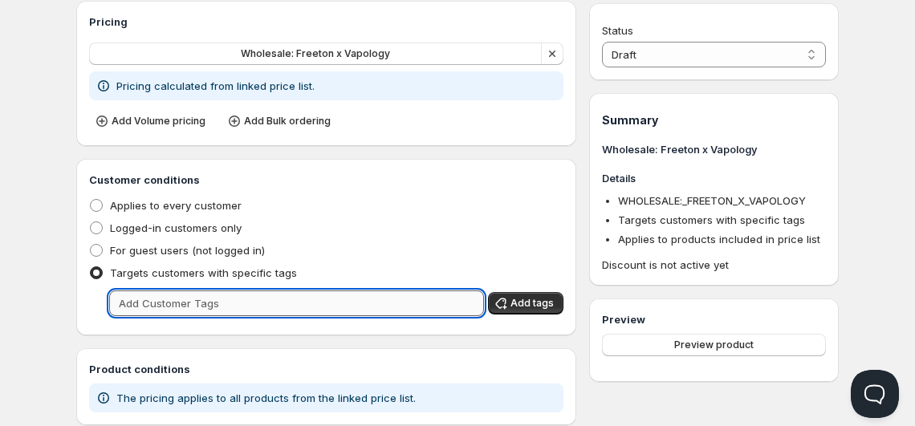
click at [197, 310] on input "text" at bounding box center [296, 304] width 375 height 26
type input "Wholesale"
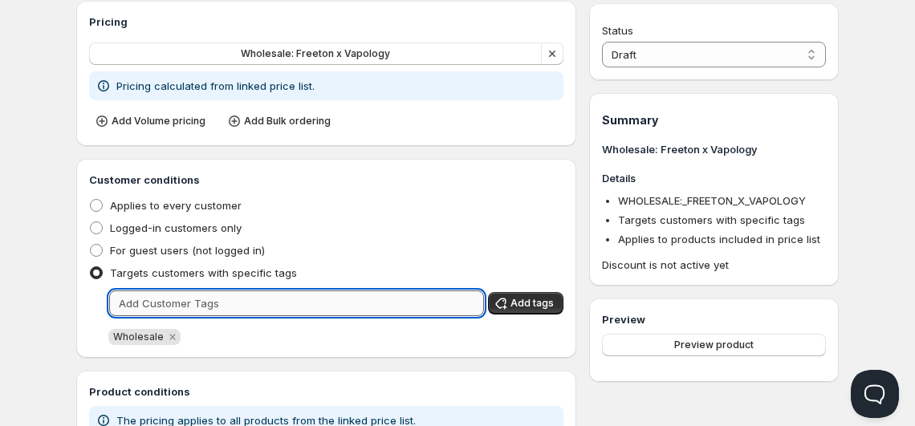
click at [197, 310] on input "text" at bounding box center [296, 304] width 375 height 26
type input "wholesale"
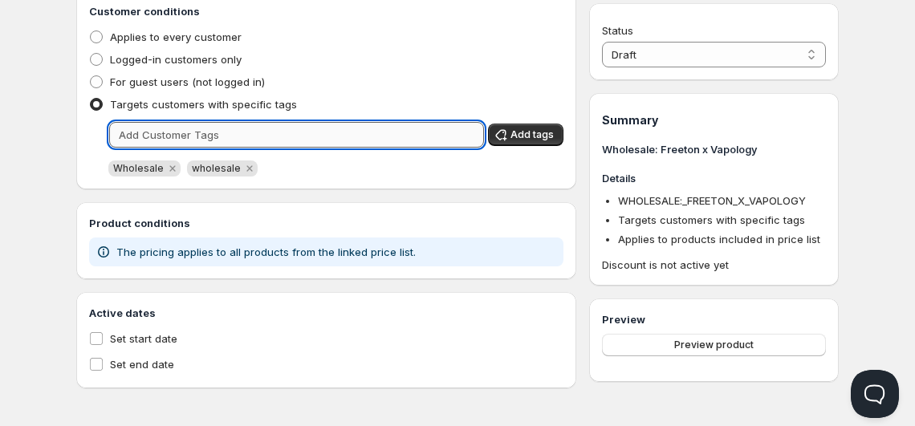
scroll to position [398, 0]
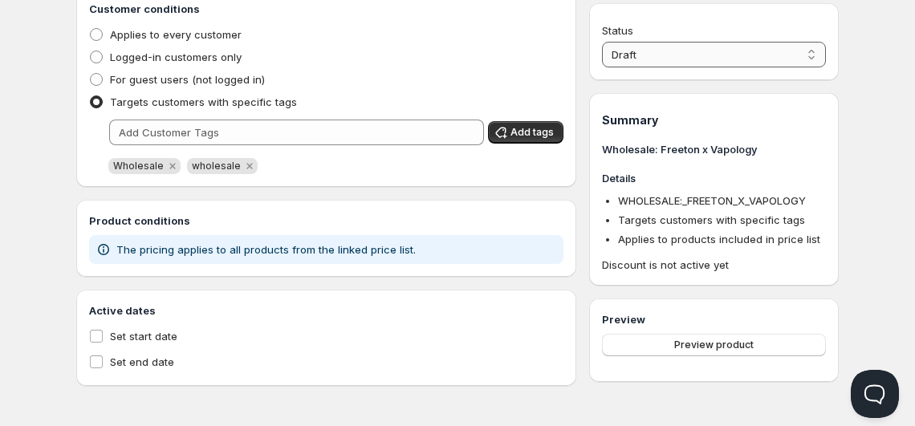
click at [752, 59] on select "Draft Active" at bounding box center [714, 55] width 224 height 26
select select "1"
click at [602, 42] on select "Draft Active" at bounding box center [714, 55] width 224 height 26
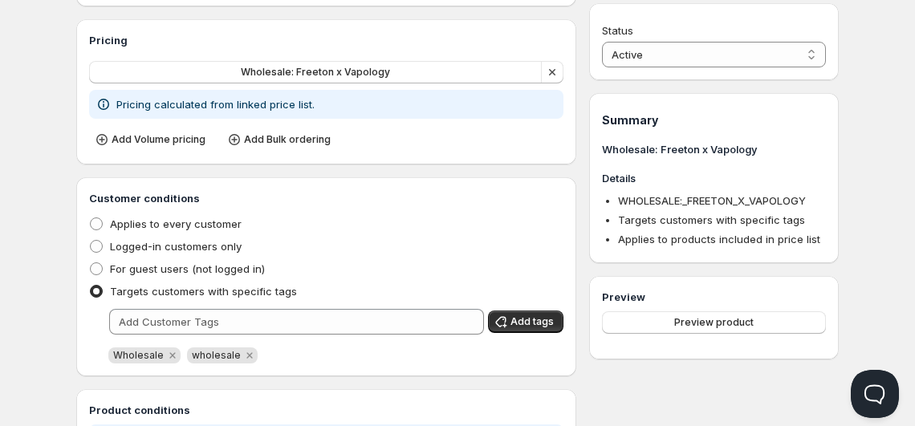
scroll to position [0, 0]
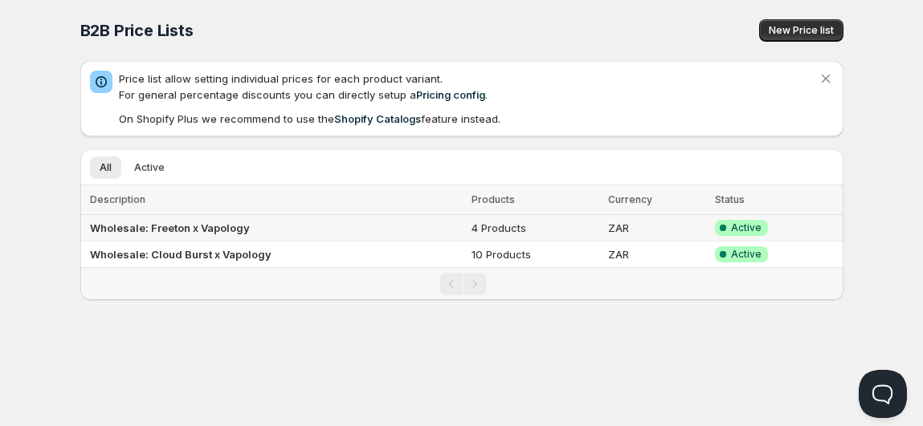
click at [167, 230] on b "Wholesale: Freeton x Vapology" at bounding box center [170, 228] width 160 height 13
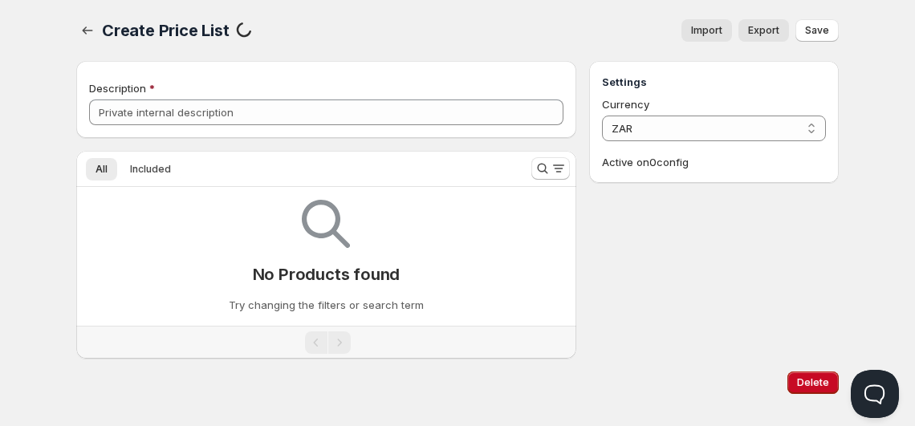
type input "Wholesale: Freeton x Vapology"
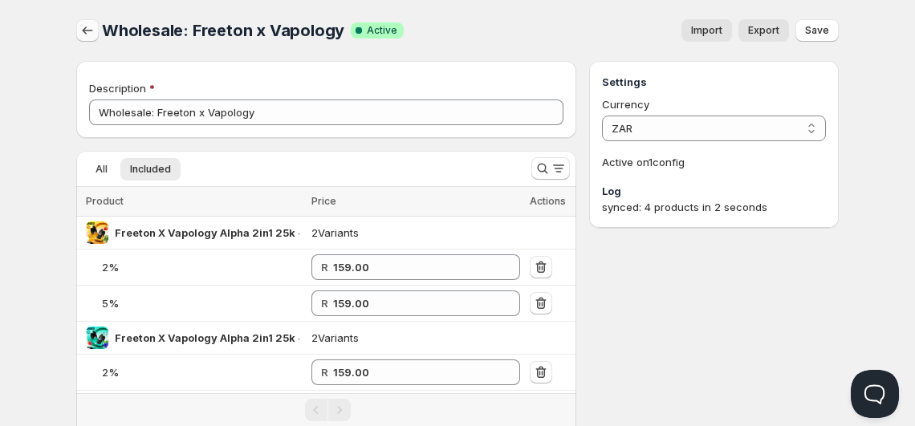
click at [94, 34] on icon "button" at bounding box center [87, 30] width 16 height 16
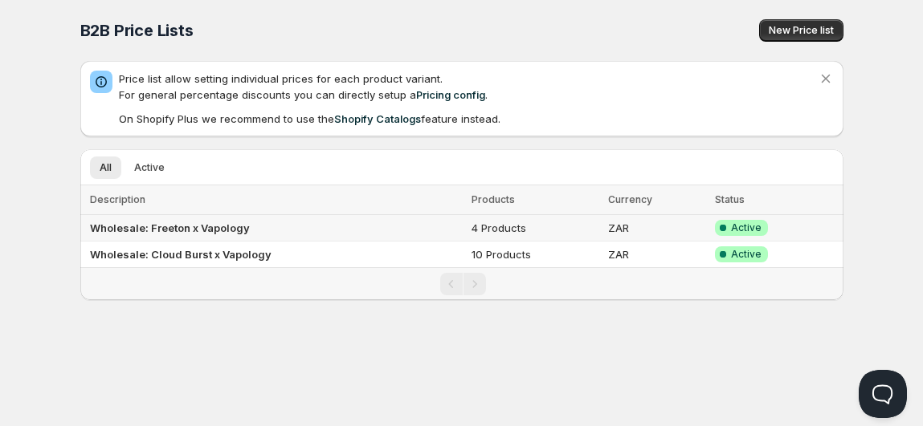
click at [185, 226] on b "Wholesale: Freeton x Vapology" at bounding box center [170, 228] width 160 height 13
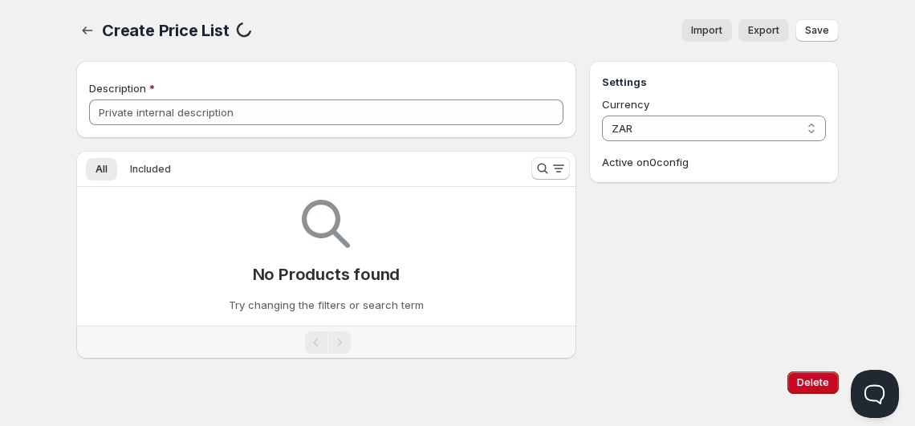
type input "Wholesale: Freeton x Vapology"
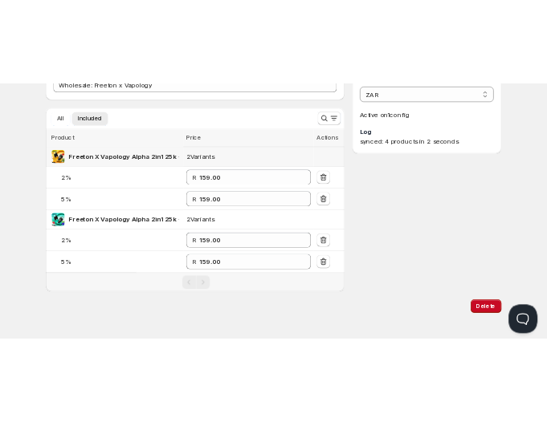
scroll to position [120, 0]
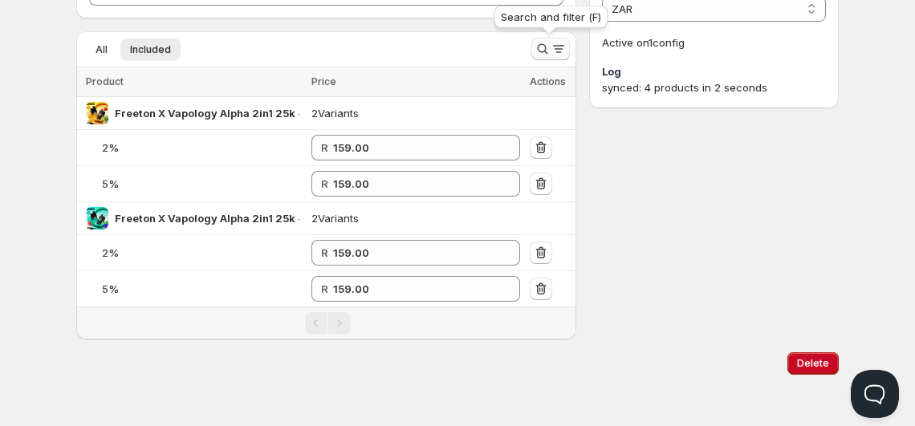
click at [544, 53] on icon "Search and filter results" at bounding box center [543, 49] width 16 height 16
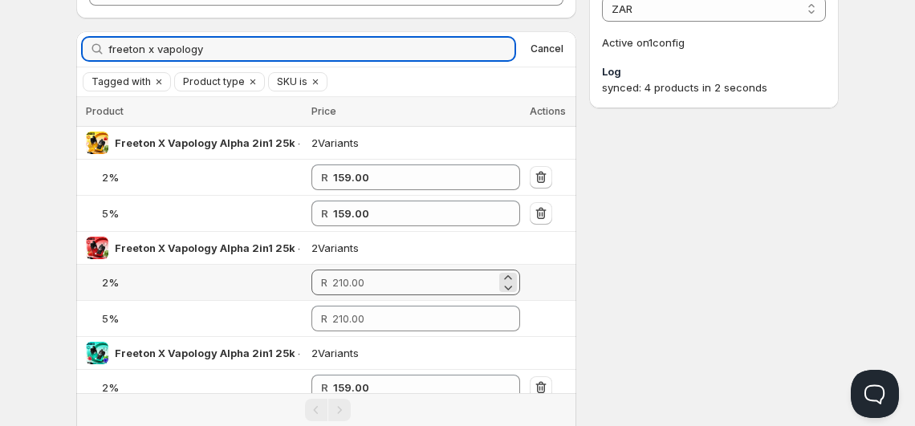
type input "freeton x vapology"
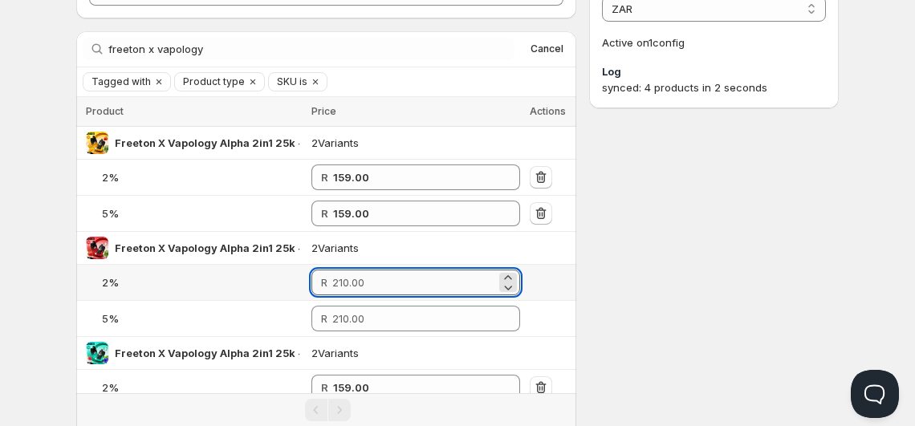
click at [372, 286] on input "number" at bounding box center [414, 283] width 164 height 26
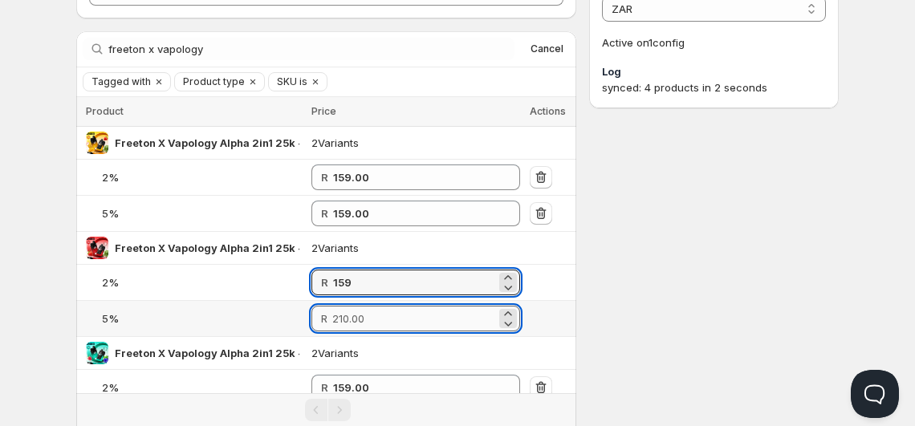
type input "159.00"
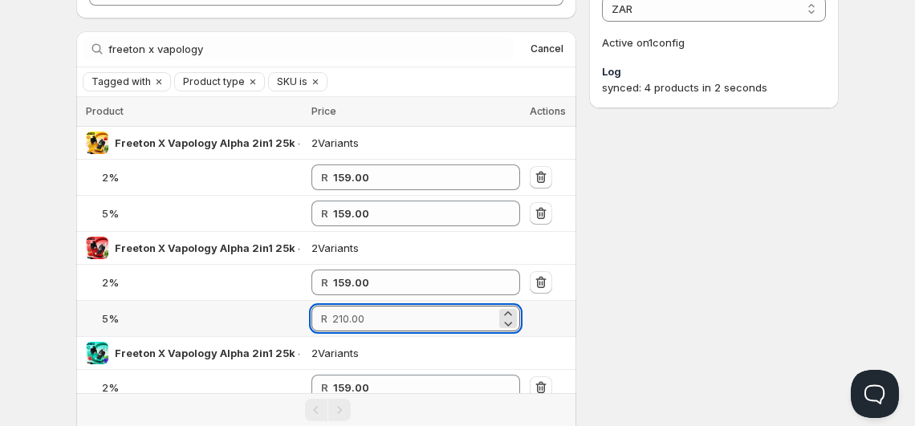
click at [379, 310] on input "number" at bounding box center [414, 319] width 164 height 26
type input "159.00"
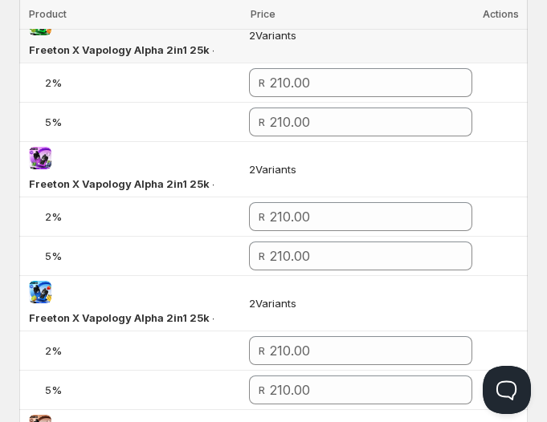
scroll to position [653, 0]
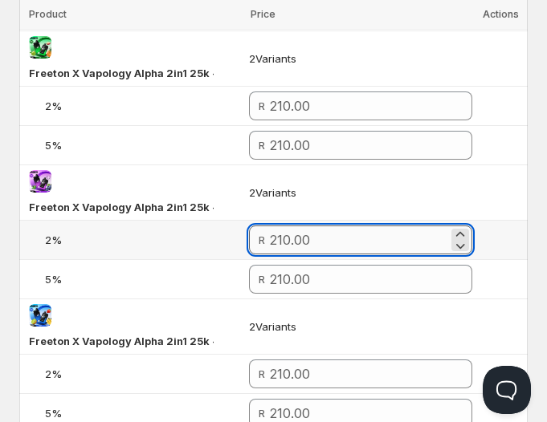
click at [345, 238] on input "number" at bounding box center [359, 240] width 178 height 29
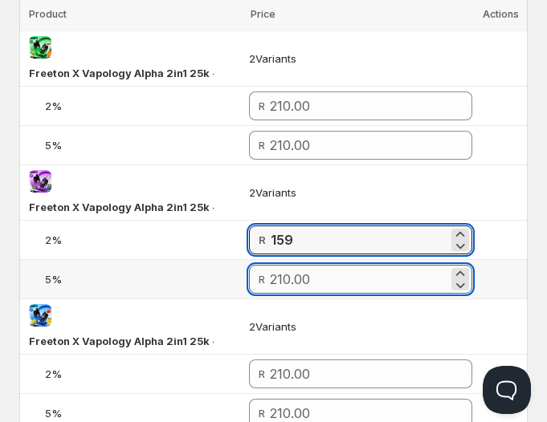
type input "159.00"
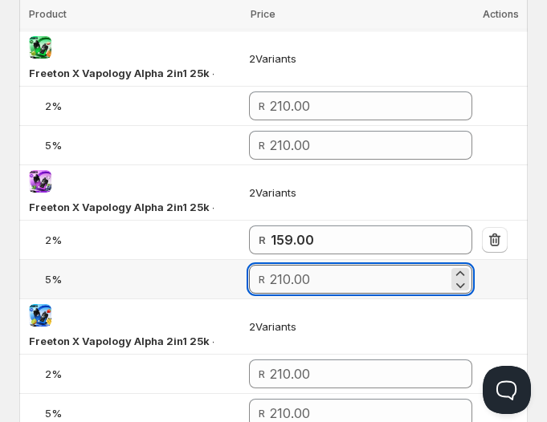
click at [350, 270] on input "number" at bounding box center [359, 279] width 178 height 29
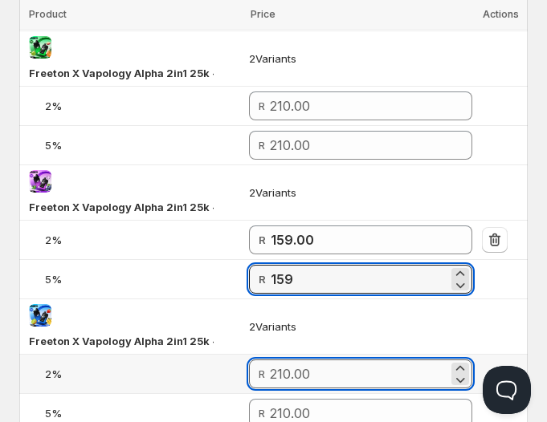
type input "159.00"
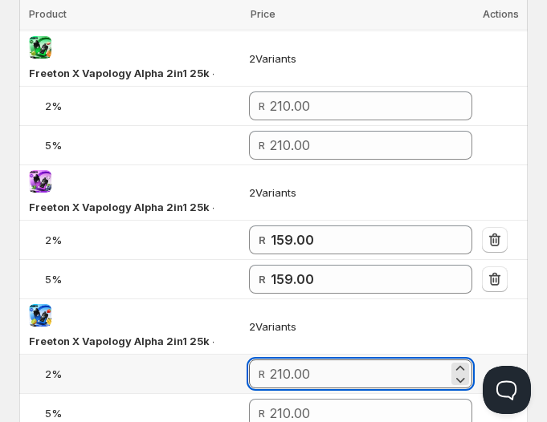
click at [319, 360] on input "number" at bounding box center [359, 374] width 178 height 29
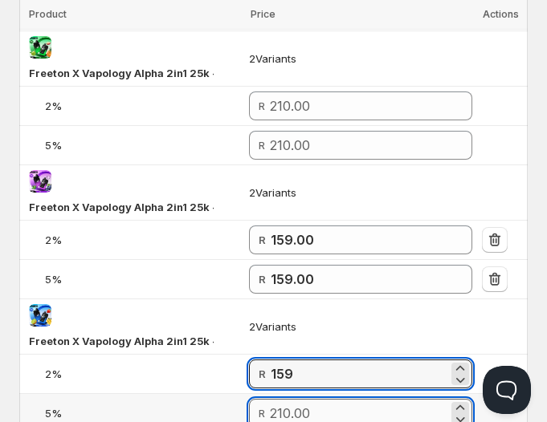
type input "159.00"
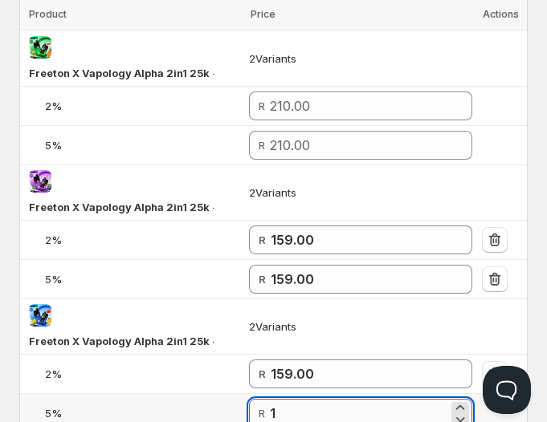
click at [336, 403] on input "1" at bounding box center [359, 413] width 178 height 29
type input "159.00"
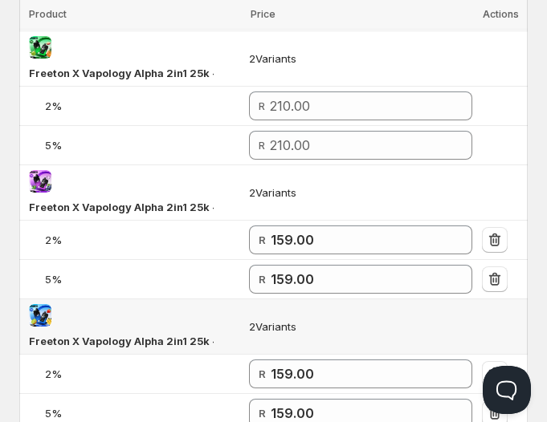
click at [317, 333] on td "2 Variants" at bounding box center [360, 327] width 233 height 55
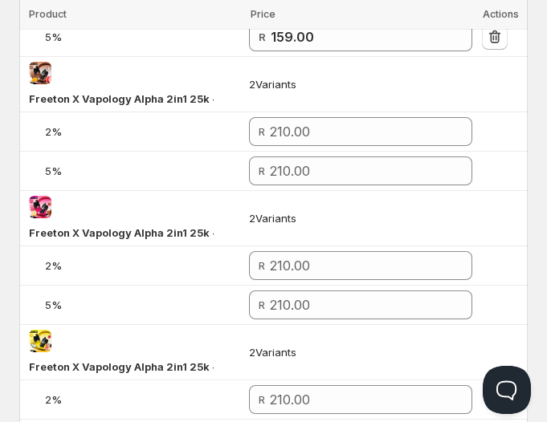
scroll to position [1038, 0]
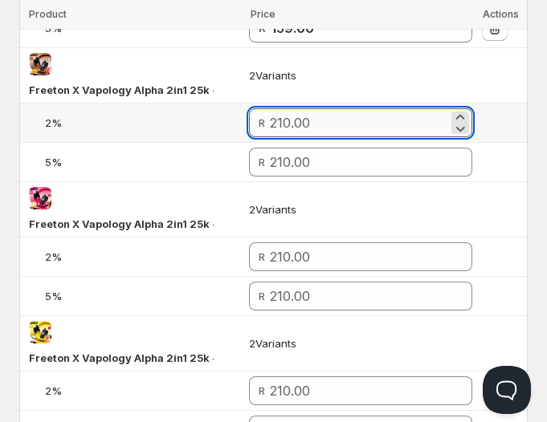
click at [310, 121] on input "number" at bounding box center [359, 122] width 178 height 29
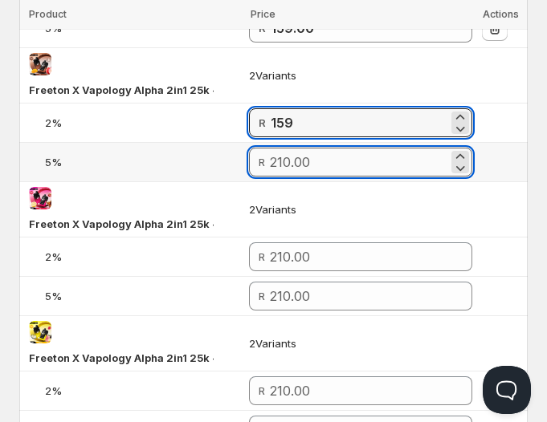
type input "159.00"
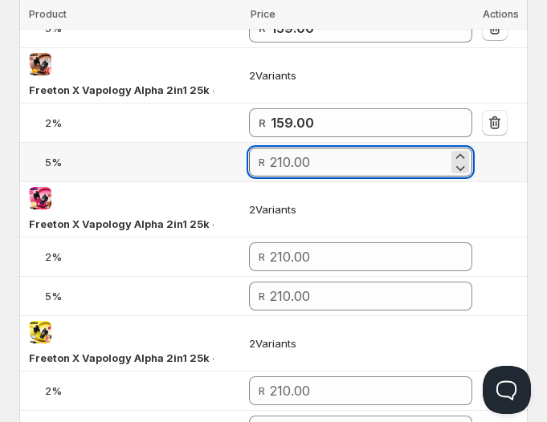
click at [326, 165] on input "number" at bounding box center [359, 162] width 178 height 29
type input "159.00"
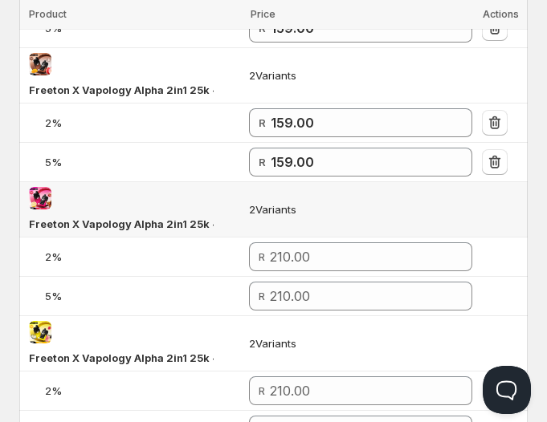
click at [203, 190] on div "Freeton X Vapology Alpha 2in1 25k - Cherry Cola + Cherry Lemon" at bounding box center [134, 209] width 210 height 45
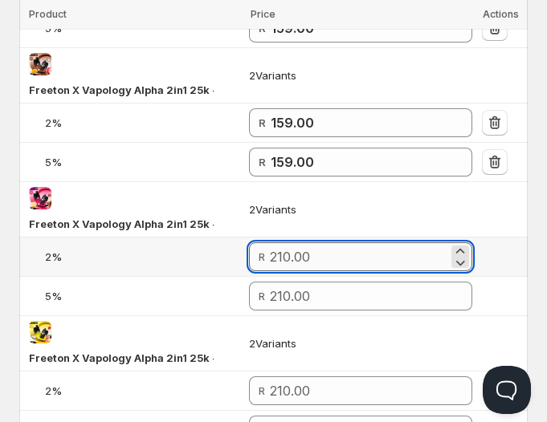
click at [297, 254] on input "number" at bounding box center [359, 256] width 178 height 29
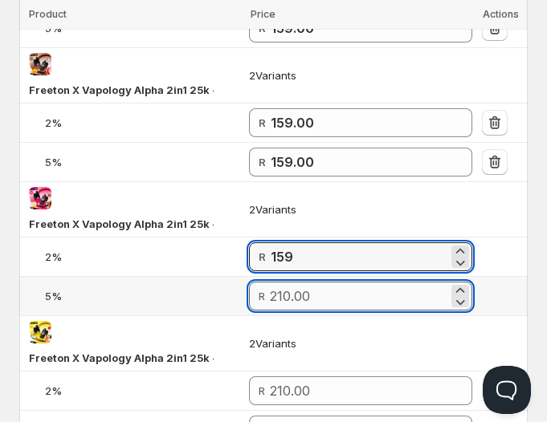
type input "159.00"
click at [310, 282] on input "1" at bounding box center [359, 296] width 178 height 29
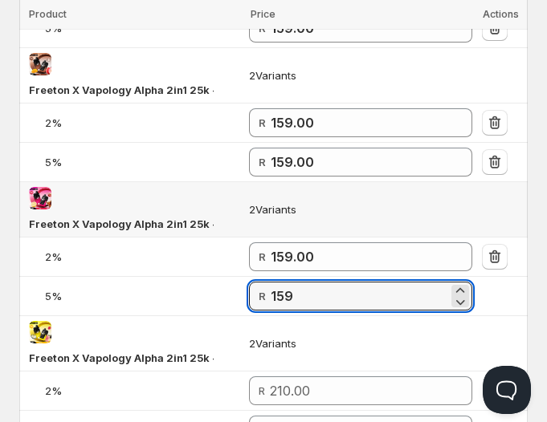
type input "159.00"
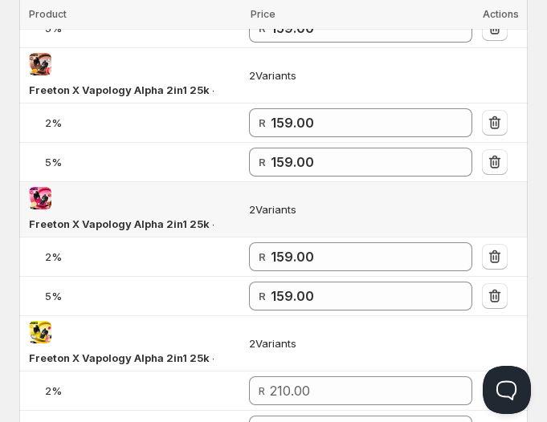
click at [332, 217] on td "2 Variants" at bounding box center [360, 209] width 233 height 55
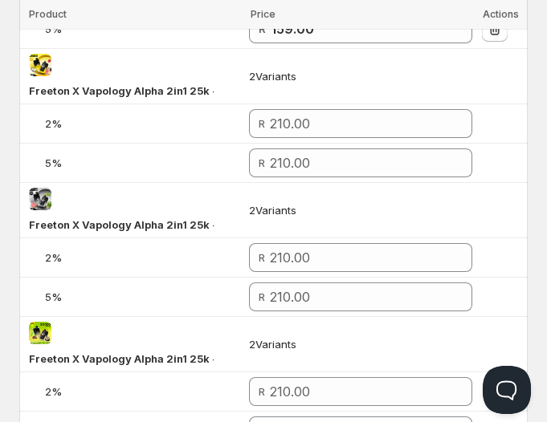
scroll to position [1307, 0]
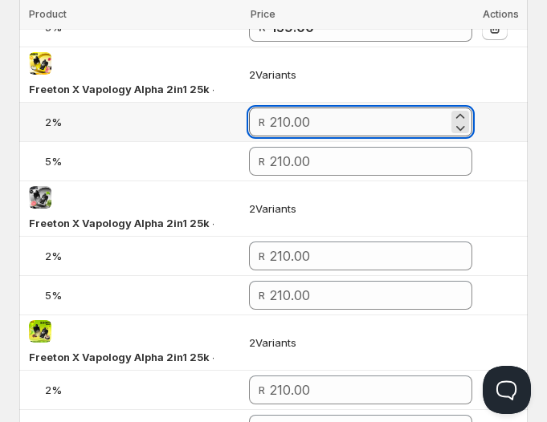
click at [317, 116] on input "number" at bounding box center [359, 122] width 178 height 29
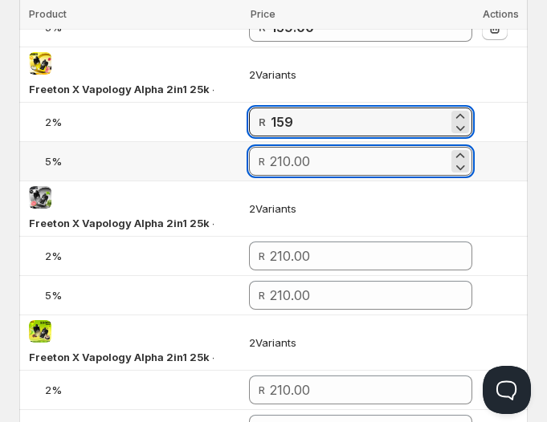
type input "159.00"
click at [316, 153] on input "number" at bounding box center [359, 161] width 178 height 29
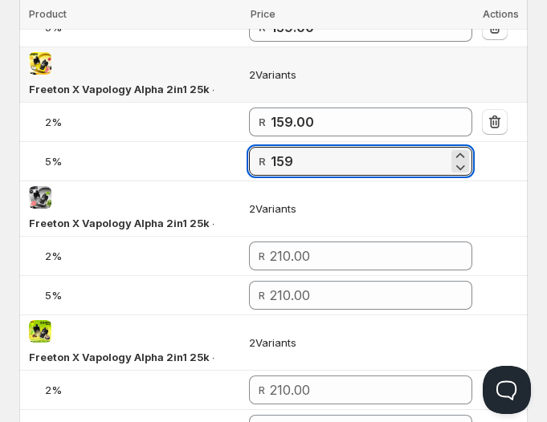
type input "159.00"
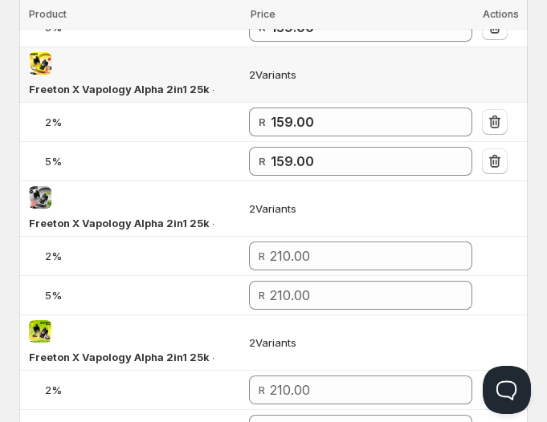
click at [340, 84] on td "2 Variants" at bounding box center [360, 74] width 233 height 55
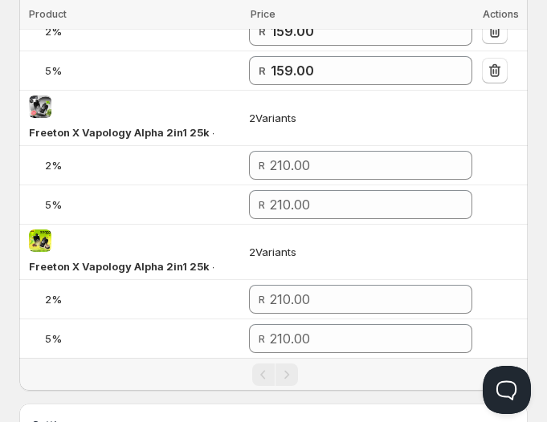
scroll to position [1403, 0]
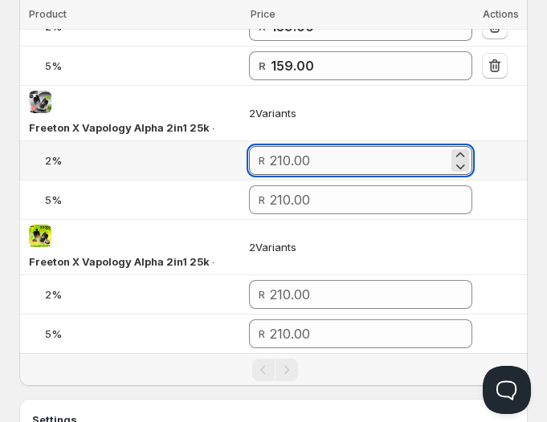
click at [335, 155] on input "number" at bounding box center [359, 160] width 178 height 29
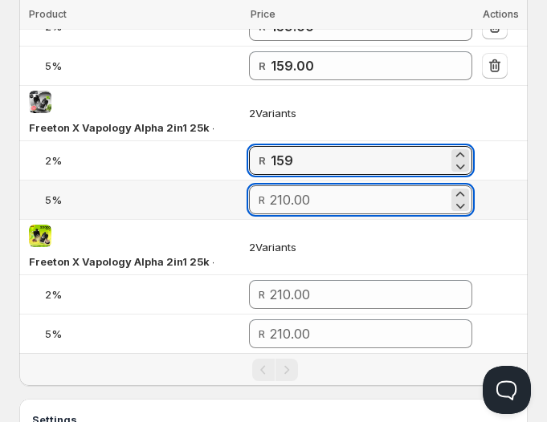
type input "159.00"
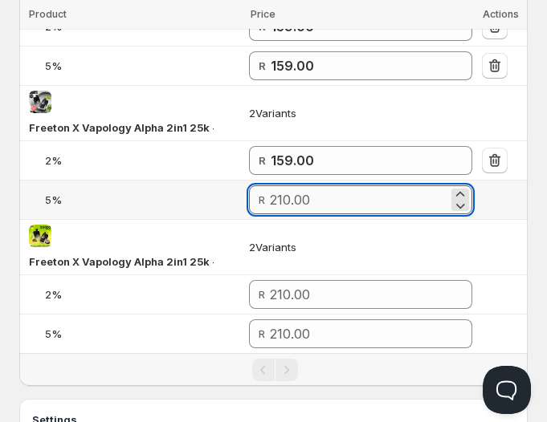
click at [340, 201] on input "number" at bounding box center [359, 199] width 178 height 29
type input "159.00"
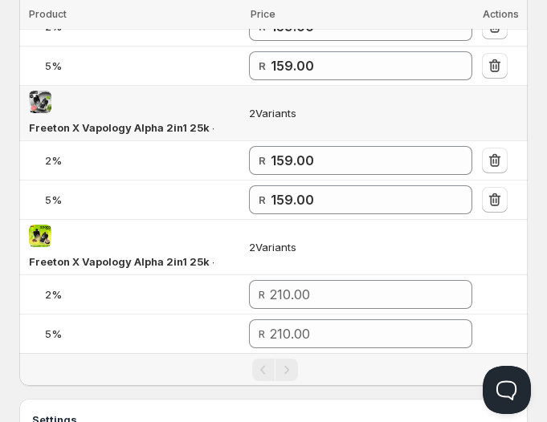
click at [356, 117] on td "2 Variants" at bounding box center [360, 113] width 233 height 55
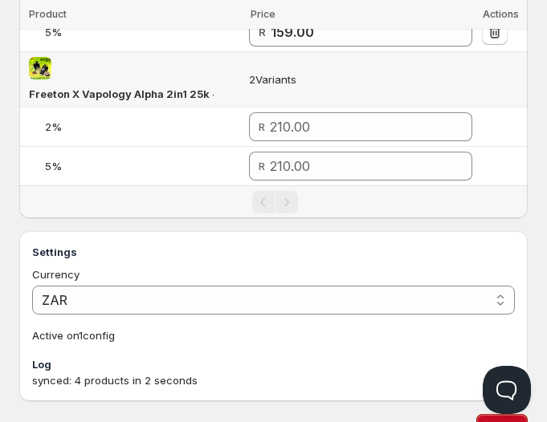
scroll to position [1567, 0]
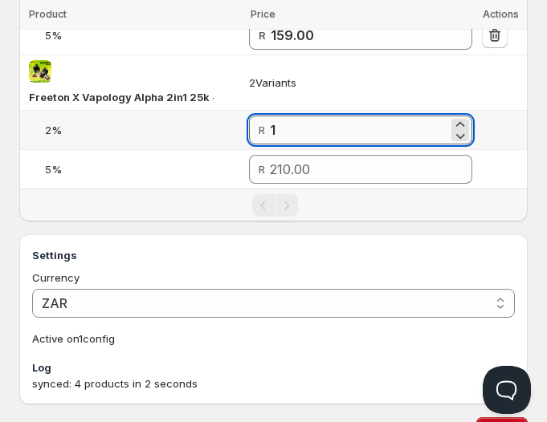
click at [298, 120] on input "1" at bounding box center [359, 130] width 178 height 29
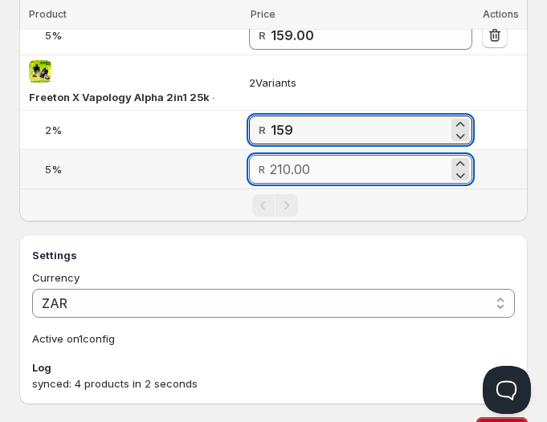
type input "159.00"
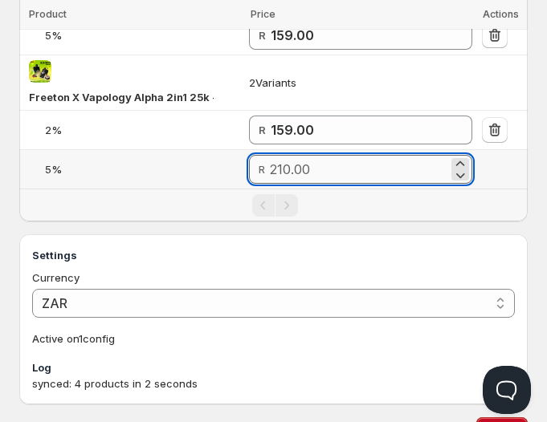
click at [316, 155] on input "number" at bounding box center [359, 169] width 178 height 29
type input "159.00"
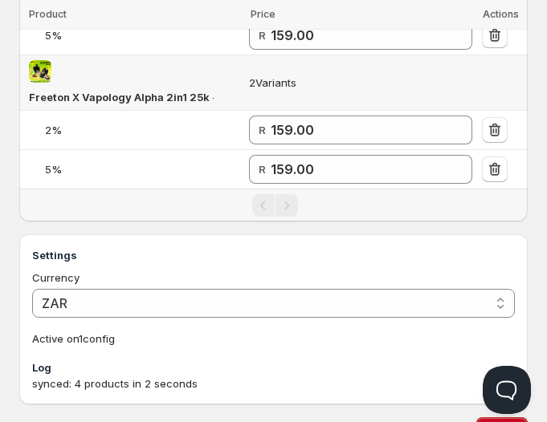
click at [377, 82] on td "2 Variants" at bounding box center [360, 82] width 233 height 55
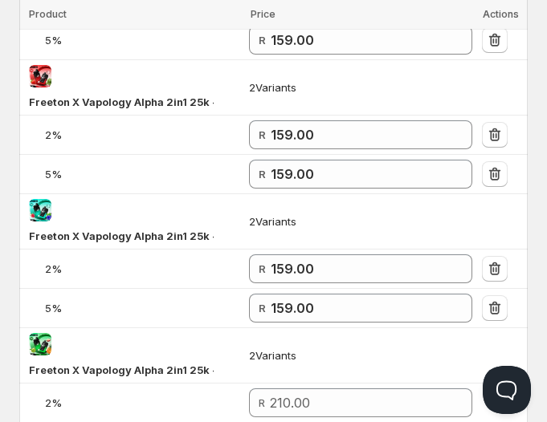
scroll to position [0, 0]
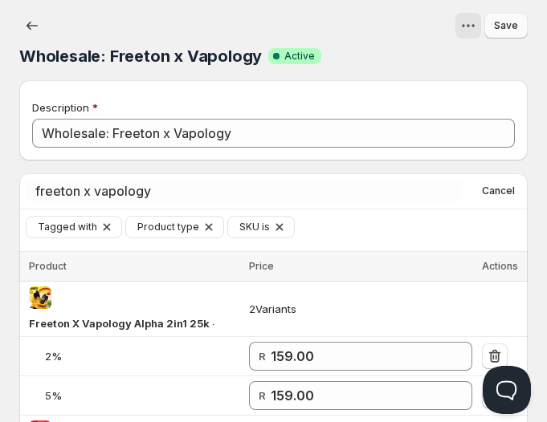
click at [505, 28] on span "Save" at bounding box center [506, 25] width 24 height 13
click at [28, 19] on icon "button" at bounding box center [32, 26] width 16 height 16
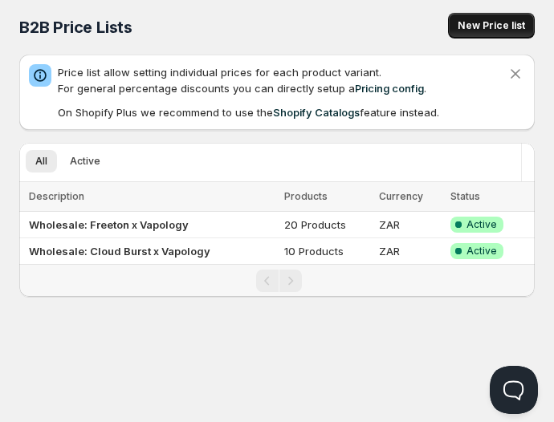
click at [467, 26] on span "New Price list" at bounding box center [491, 25] width 67 height 13
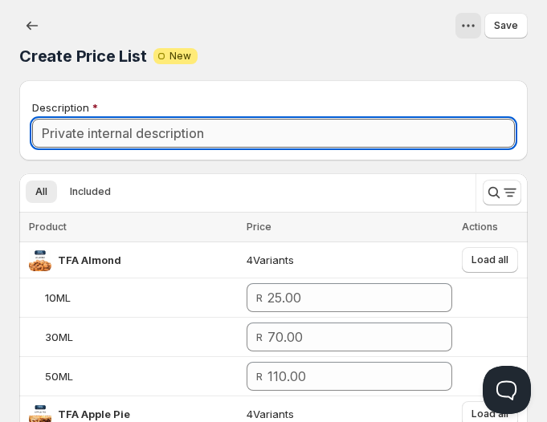
click at [313, 127] on input "Description" at bounding box center [273, 133] width 483 height 29
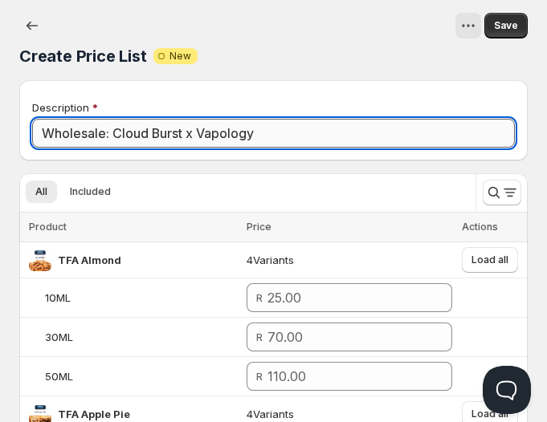
drag, startPoint x: 114, startPoint y: 135, endPoint x: 265, endPoint y: 128, distance: 151.1
click at [265, 128] on input "Wholesale: Cloud Burst x Vapology" at bounding box center [273, 133] width 483 height 29
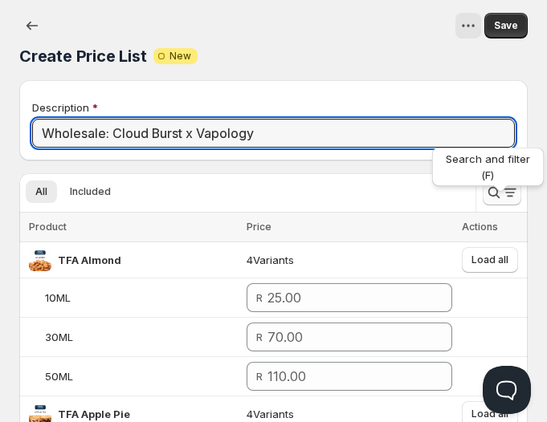
type input "Wholesale: Cloud Burst x Vapology"
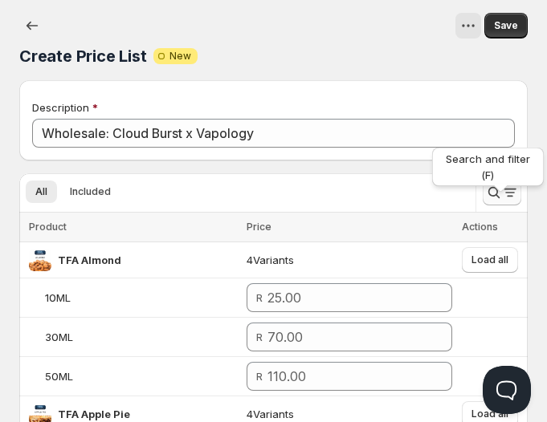
click at [493, 186] on div "Search and filter (F)" at bounding box center [488, 170] width 118 height 51
click at [483, 194] on div "Search and filter (F)" at bounding box center [488, 170] width 118 height 51
click at [508, 193] on div "Search and filter (F)" at bounding box center [488, 170] width 118 height 51
click at [500, 194] on div "Search and filter (F)" at bounding box center [488, 170] width 118 height 51
click at [489, 199] on icon "Search and filter results" at bounding box center [494, 193] width 16 height 16
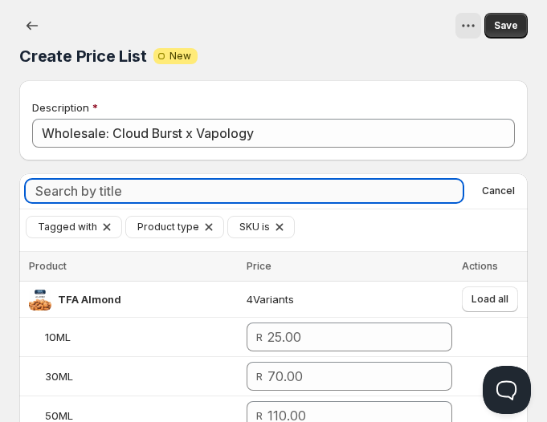
click at [389, 193] on input "Search by title" at bounding box center [244, 191] width 437 height 22
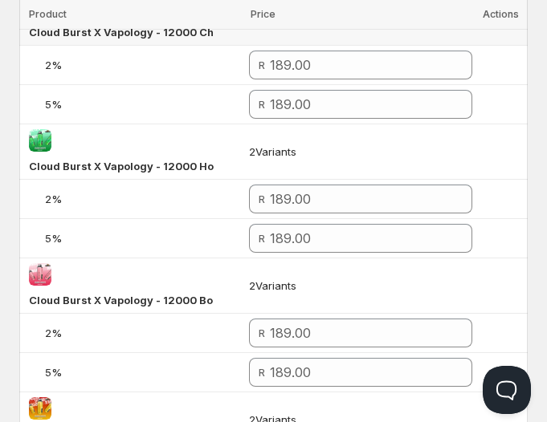
scroll to position [835, 0]
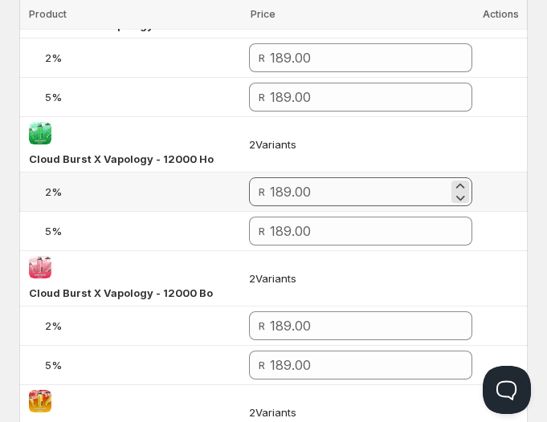
type input "Cloud Burst x Vapology"
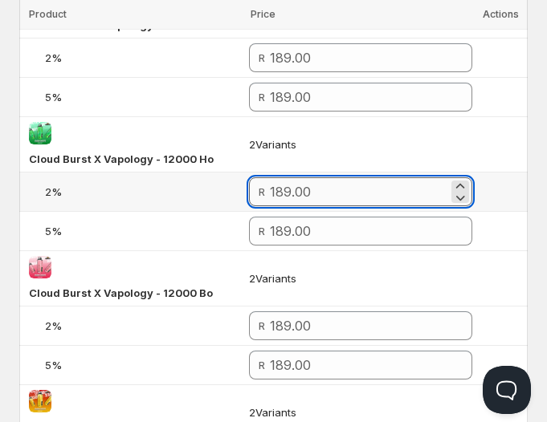
click at [300, 188] on input "number" at bounding box center [359, 191] width 178 height 29
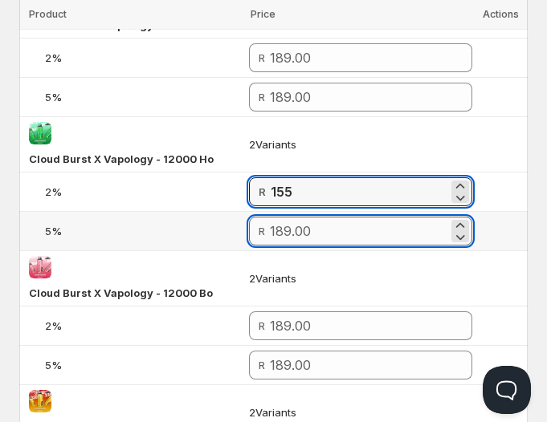
type input "155.00"
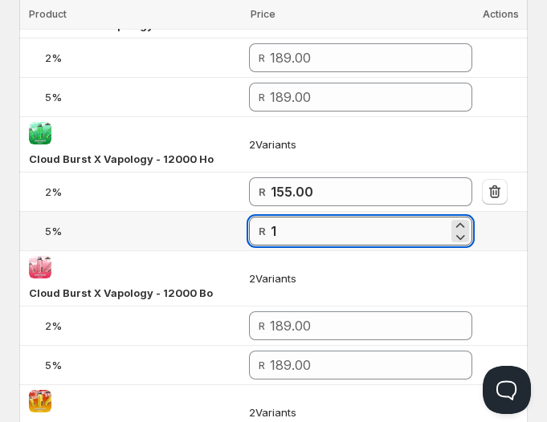
click at [313, 225] on input "1" at bounding box center [359, 231] width 177 height 29
type input "155.00"
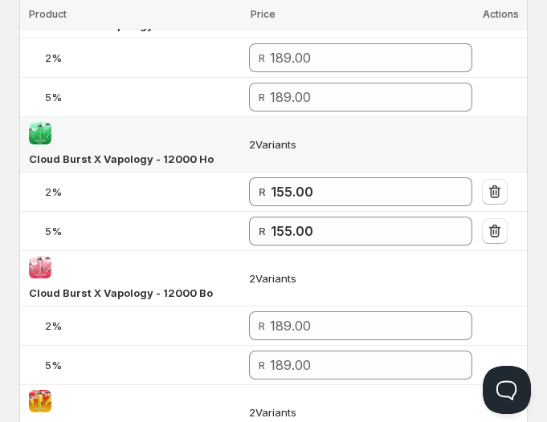
click at [356, 159] on td "2 Variants" at bounding box center [360, 144] width 233 height 55
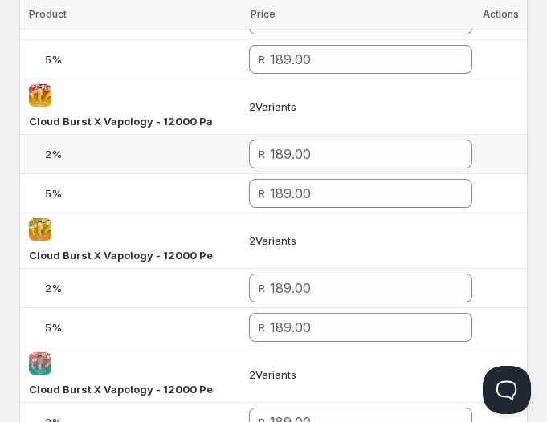
scroll to position [1200, 0]
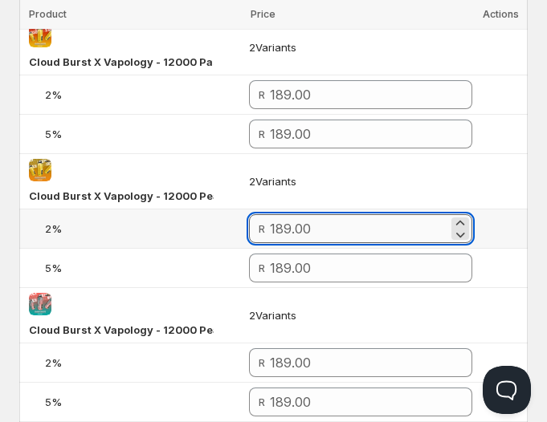
click at [292, 227] on input "number" at bounding box center [359, 228] width 178 height 29
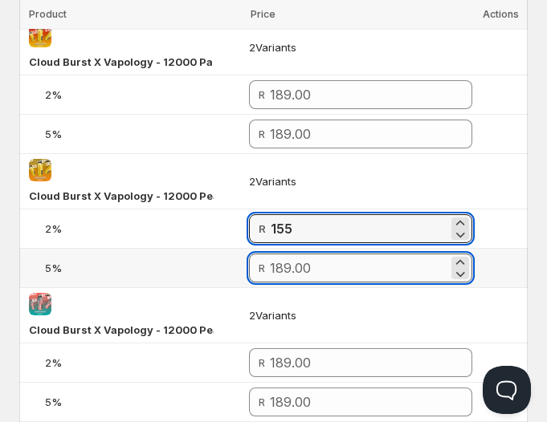
type input "155.00"
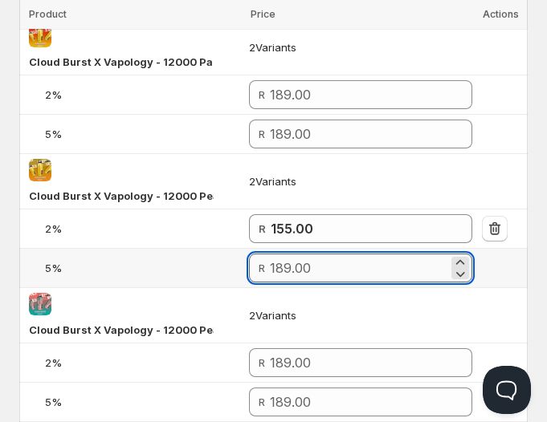
click at [312, 264] on input "number" at bounding box center [359, 268] width 178 height 29
type input "155.00"
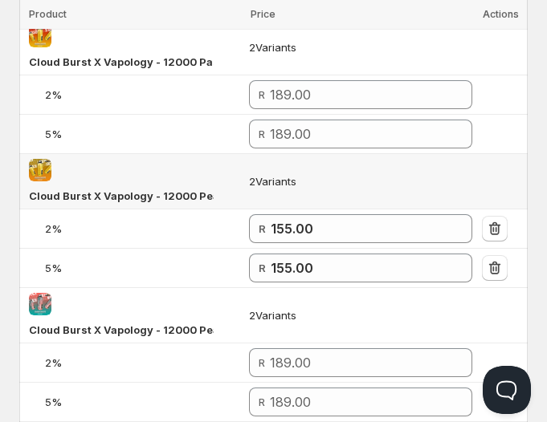
click at [346, 190] on td "2 Variants" at bounding box center [360, 181] width 233 height 55
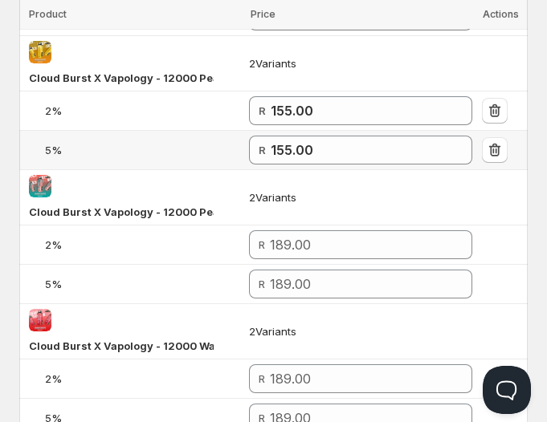
scroll to position [1318, 0]
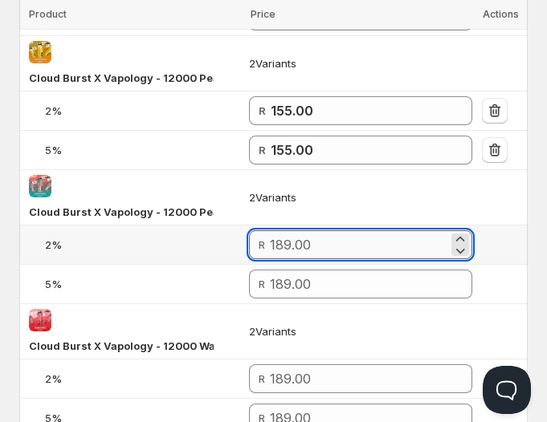
click at [308, 240] on input "number" at bounding box center [359, 244] width 178 height 29
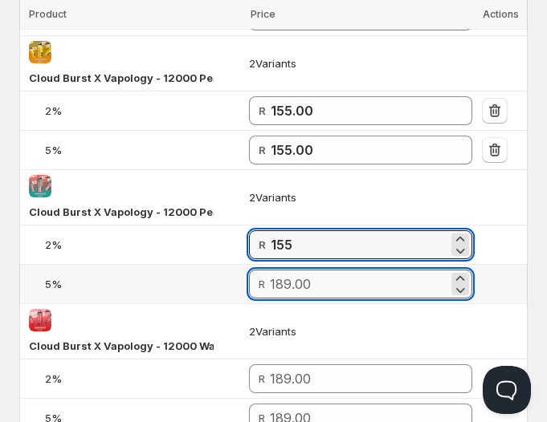
type input "155.00"
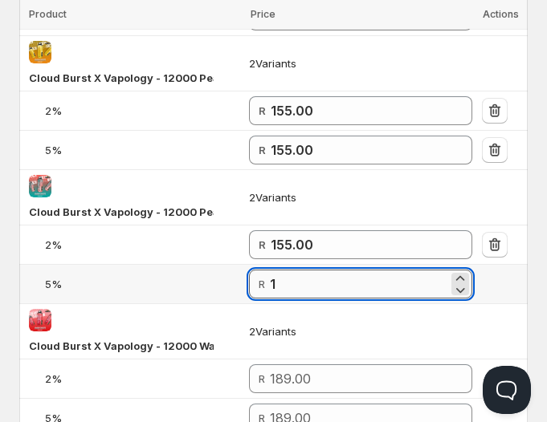
click at [328, 279] on input "1" at bounding box center [359, 284] width 178 height 29
type input "155.00"
click at [348, 201] on td "2 Variants" at bounding box center [360, 197] width 233 height 55
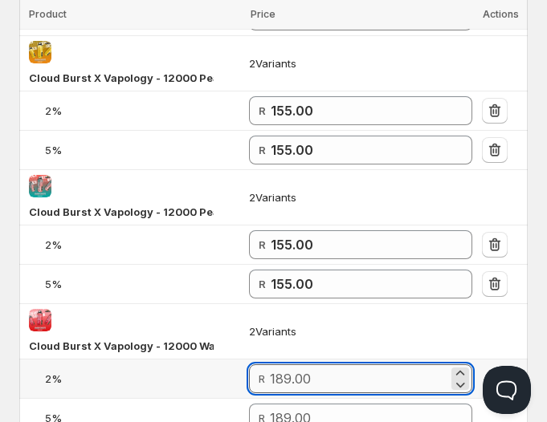
click at [306, 369] on input "number" at bounding box center [359, 379] width 178 height 29
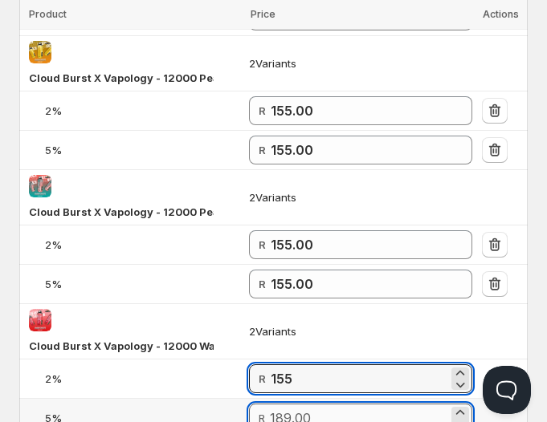
type input "155.00"
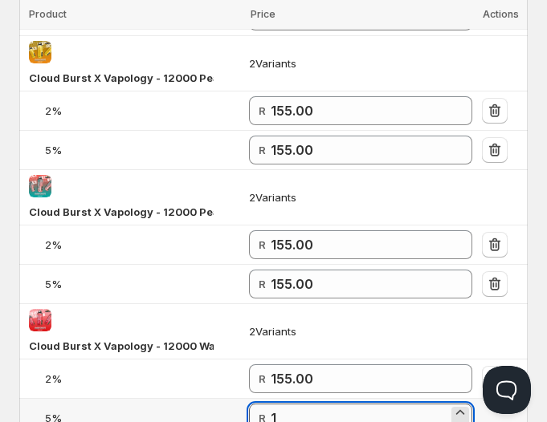
click at [319, 412] on input "1" at bounding box center [359, 418] width 177 height 29
type input "155.00"
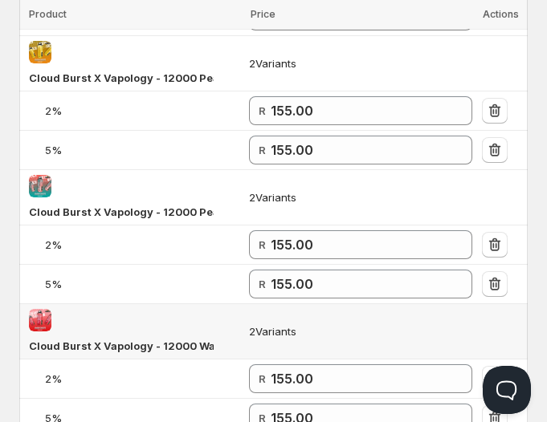
click at [341, 337] on td "2 Variants" at bounding box center [360, 331] width 233 height 55
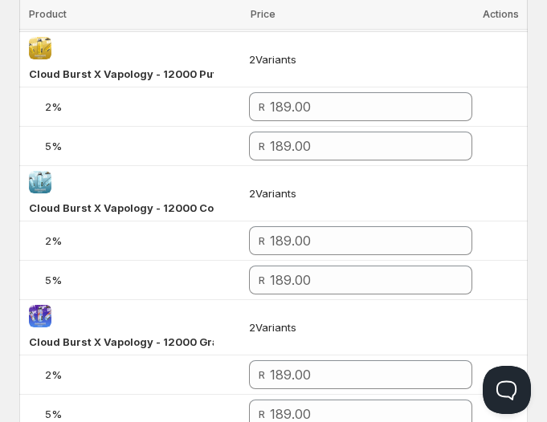
scroll to position [0, 0]
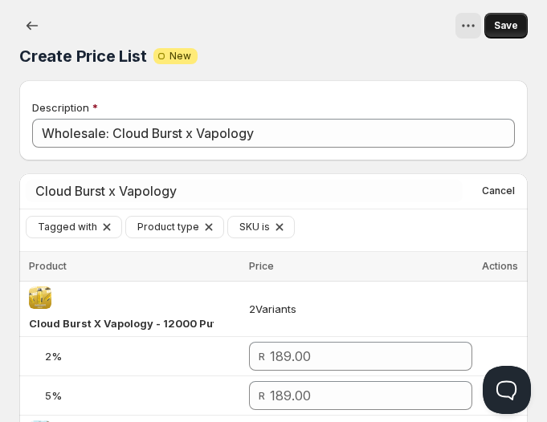
click at [510, 20] on span "Save" at bounding box center [506, 25] width 24 height 13
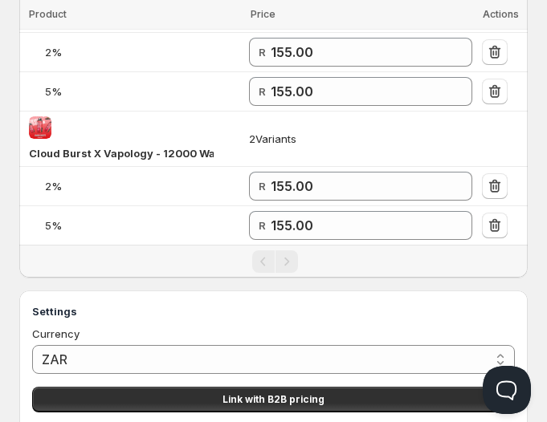
scroll to position [1654, 0]
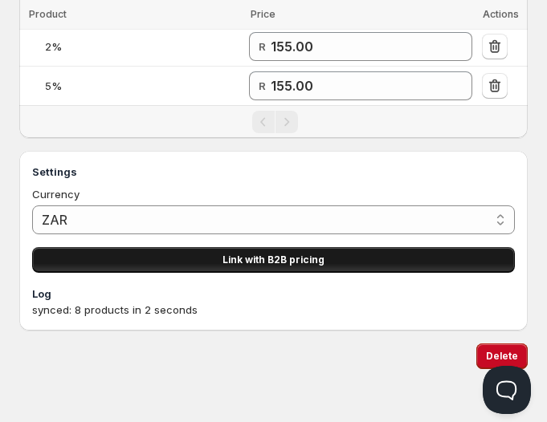
click at [300, 254] on span "Link with B2B pricing" at bounding box center [273, 260] width 102 height 13
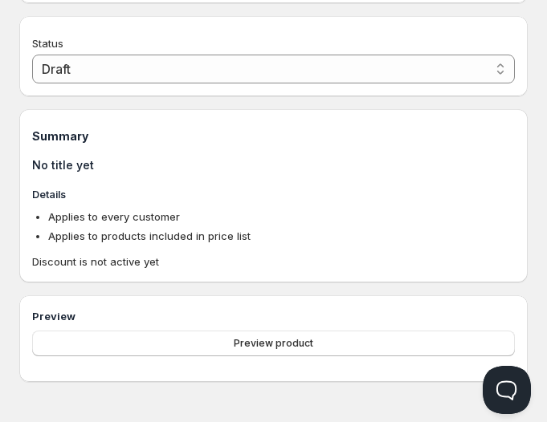
type input "PL Wholesale: Cloud Burst x Vapology"
type input "PL_WHOLESALE:_CLOUD_BURST_X_VAPOLOGY"
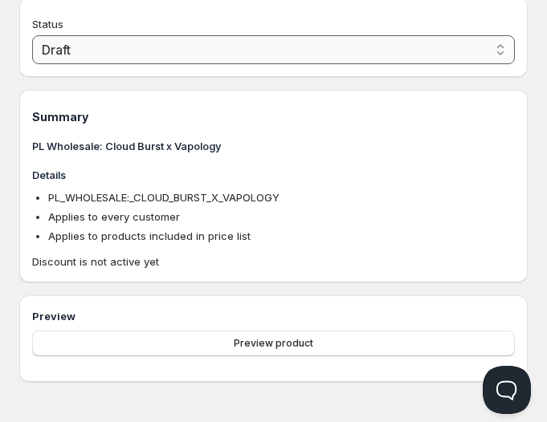
click at [178, 57] on select "Draft Active" at bounding box center [273, 49] width 483 height 29
select select "1"
click at [32, 58] on select "Draft Active" at bounding box center [273, 49] width 483 height 29
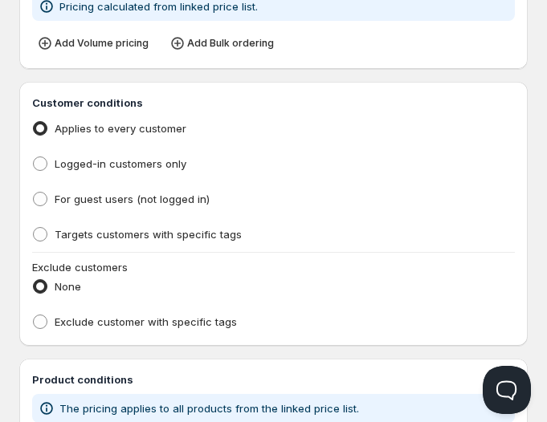
scroll to position [335, 0]
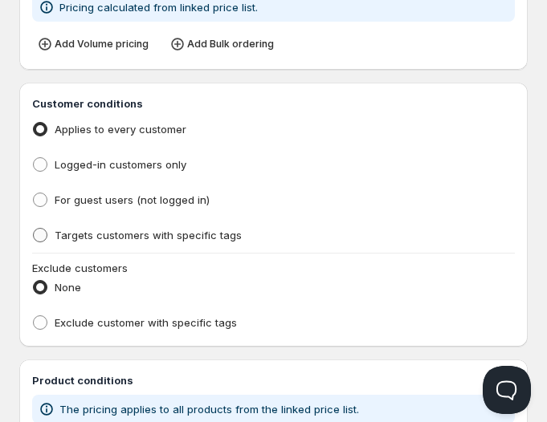
click at [162, 238] on span "Targets customers with specific tags" at bounding box center [148, 235] width 187 height 13
click at [34, 229] on input "Targets customers with specific tags" at bounding box center [33, 228] width 1 height 1
radio input "true"
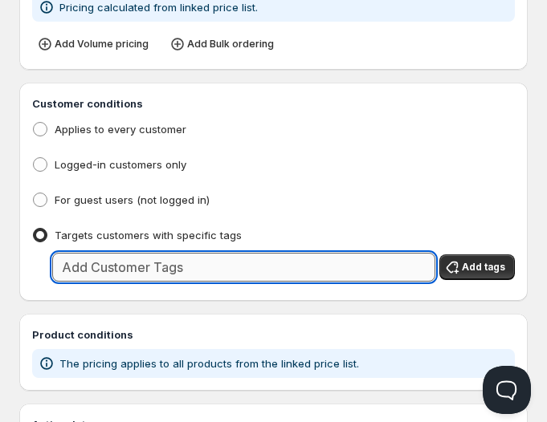
click at [201, 267] on input "text" at bounding box center [243, 267] width 383 height 29
type input "Wholesale"
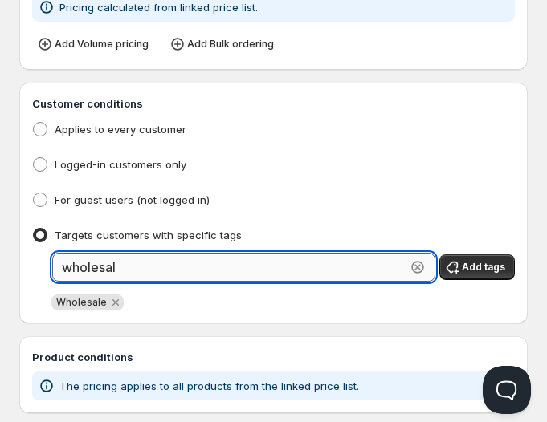
type input "wholesale"
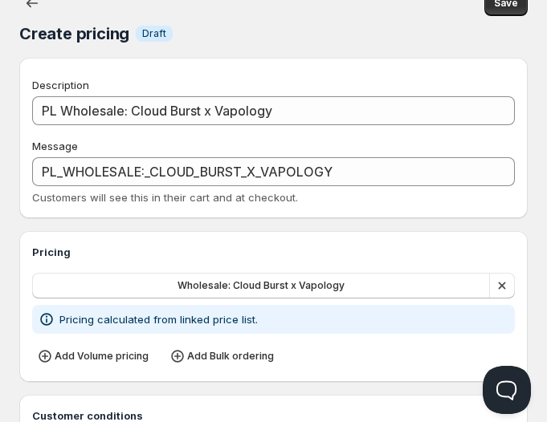
scroll to position [21, 0]
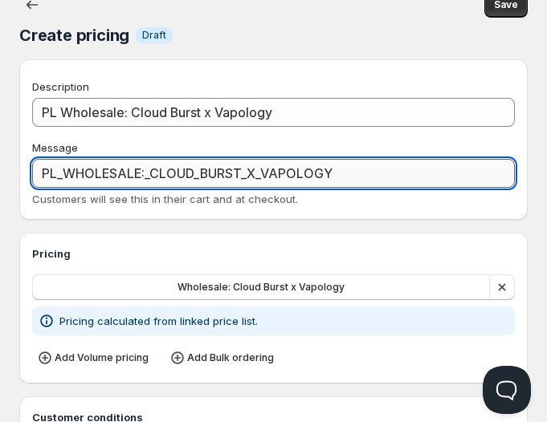
click at [65, 176] on input "PL_WHOLESALE:_CLOUD_BURST_X_VAPOLOGY" at bounding box center [273, 173] width 483 height 29
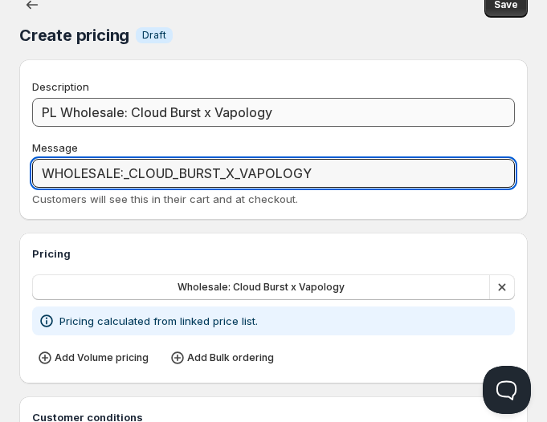
type input "WHOLESALE:_CLOUD_BURST_X_VAPOLOGY"
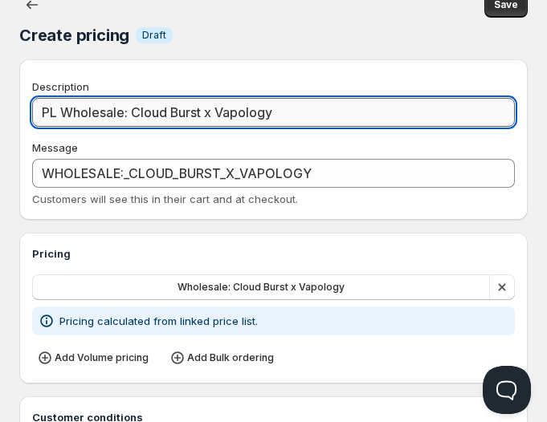
click at [60, 116] on input "PL Wholesale: Cloud Burst x Vapology" at bounding box center [273, 112] width 483 height 29
type input "PLWholesale: Cloud Burst x Vapology"
type input "PLWHOLESALE:_CLOUD_BURST_X_VAPOLOGY"
type input "PWholesale: Cloud Burst x Vapology"
type input "PWHOLESALE:_CLOUD_BURST_X_VAPOLOGY"
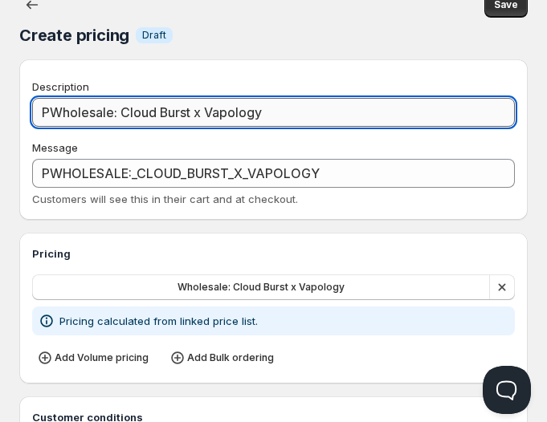
type input "Wholesale: Cloud Burst x Vapology"
type input "WHOLESALE:_CLOUD_BURST_X_VAPOLOGY"
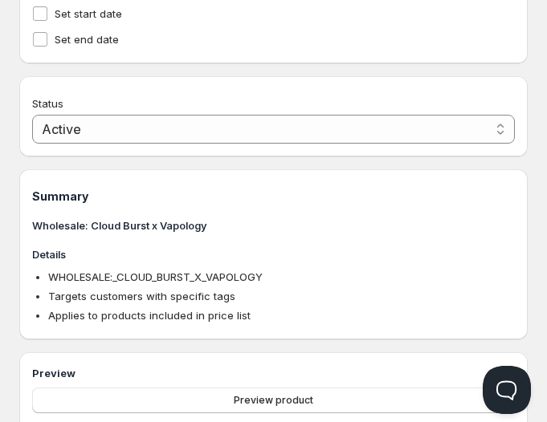
scroll to position [852, 0]
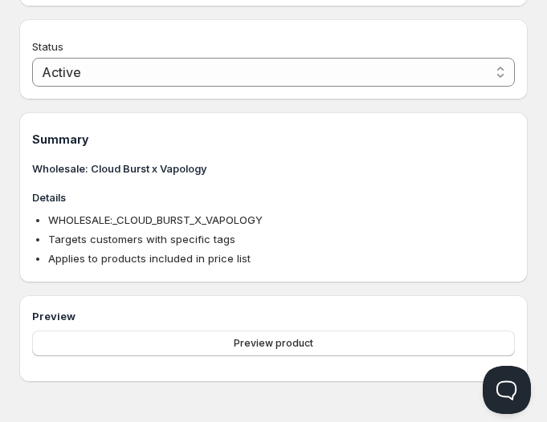
type input "Wholesale: Cloud Burst x Vapology"
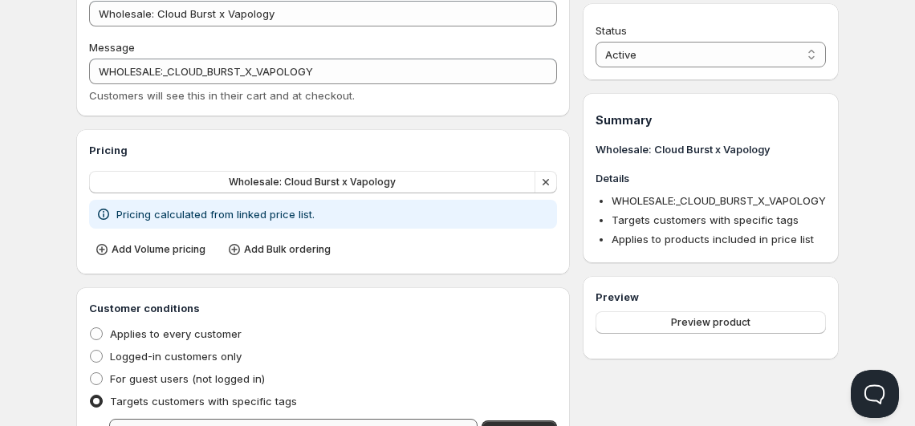
scroll to position [0, 0]
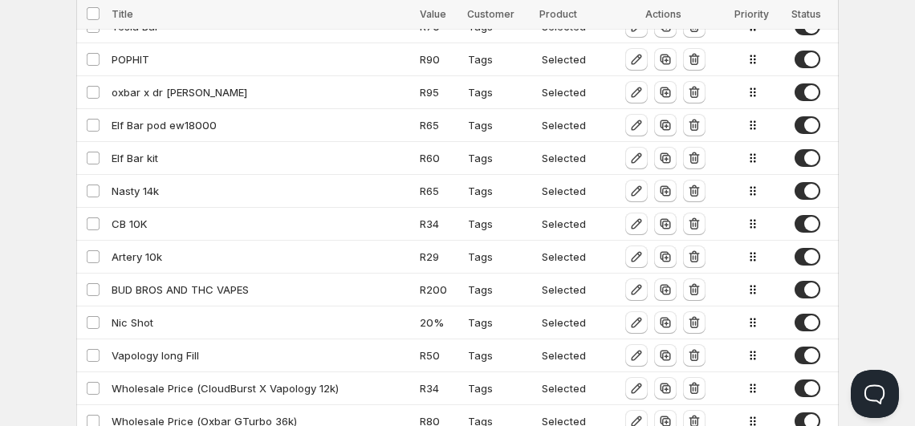
scroll to position [558, 0]
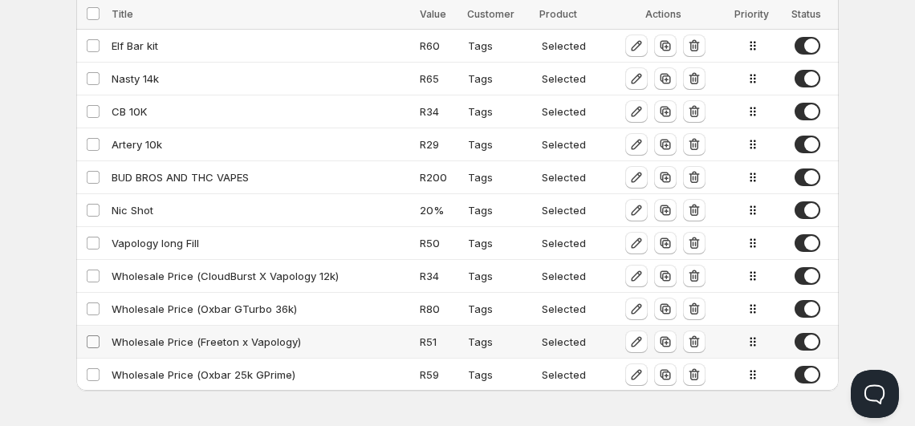
click at [94, 336] on input "Select config" at bounding box center [93, 342] width 13 height 13
checkbox input "true"
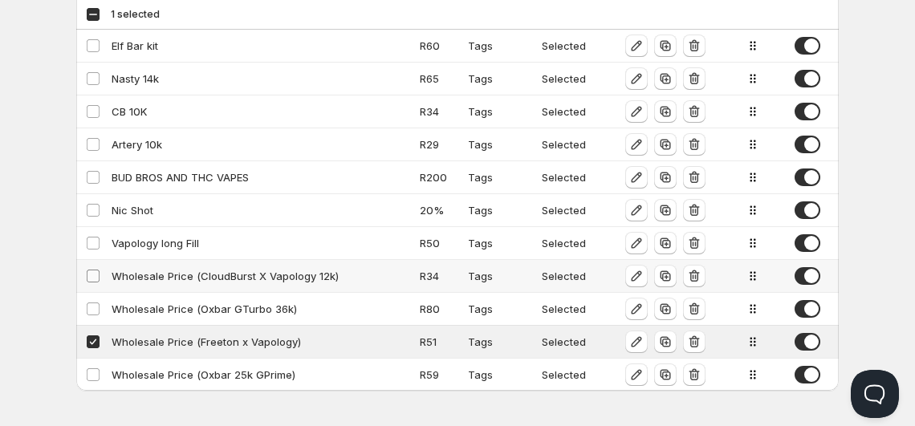
click at [92, 271] on input "Select config" at bounding box center [93, 276] width 13 height 13
checkbox input "true"
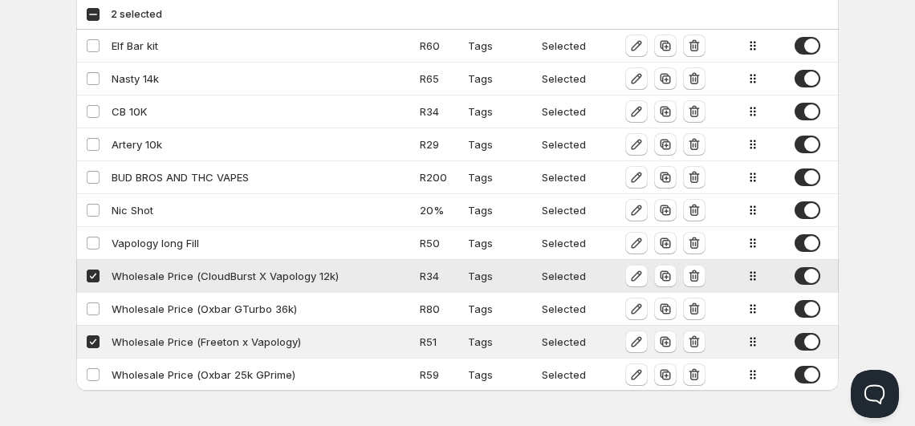
click at [799, 275] on span at bounding box center [808, 276] width 26 height 18
click at [805, 333] on span at bounding box center [808, 342] width 26 height 18
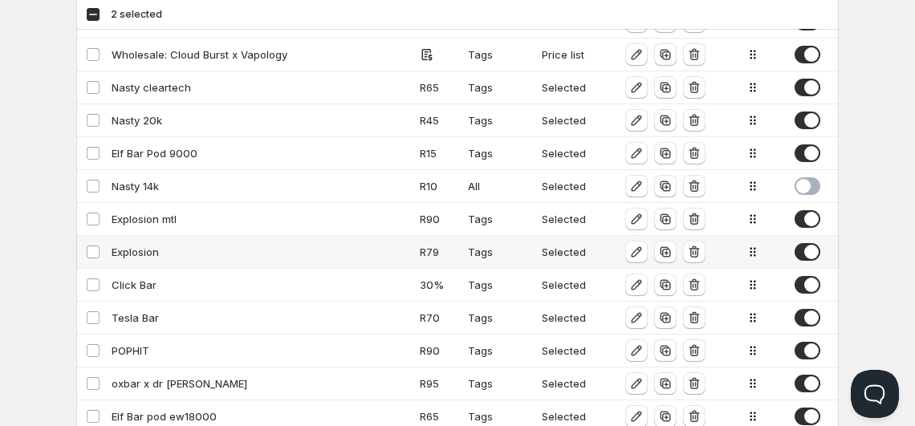
scroll to position [0, 0]
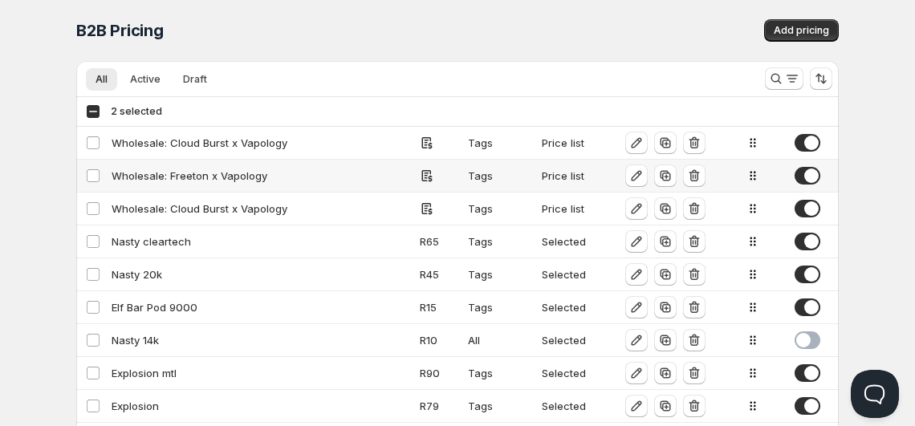
click at [219, 173] on div "Wholesale: Freeton x Vapology" at bounding box center [261, 176] width 299 height 16
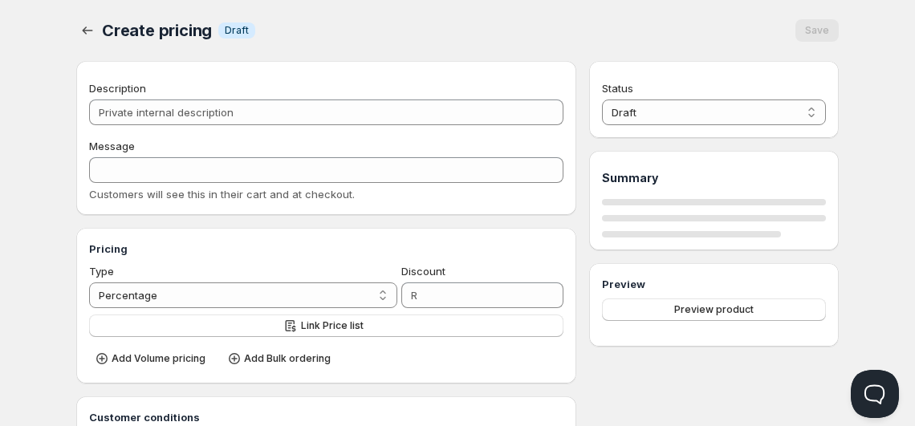
type input "Wholesale: Freeton x Vapology"
type input "WHOLESALE:_FREETON_X_VAPOLOGY"
radio input "true"
select select "1"
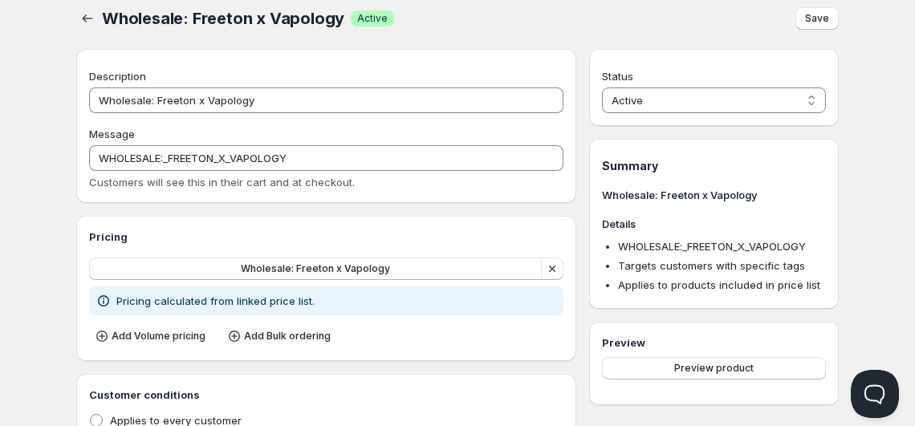
scroll to position [10, 0]
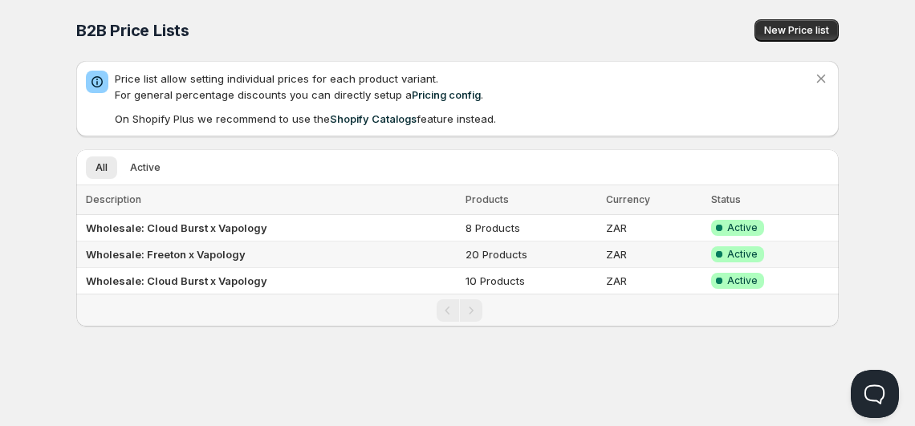
click at [194, 261] on td "Wholesale: Freeton x Vapology" at bounding box center [268, 255] width 385 height 26
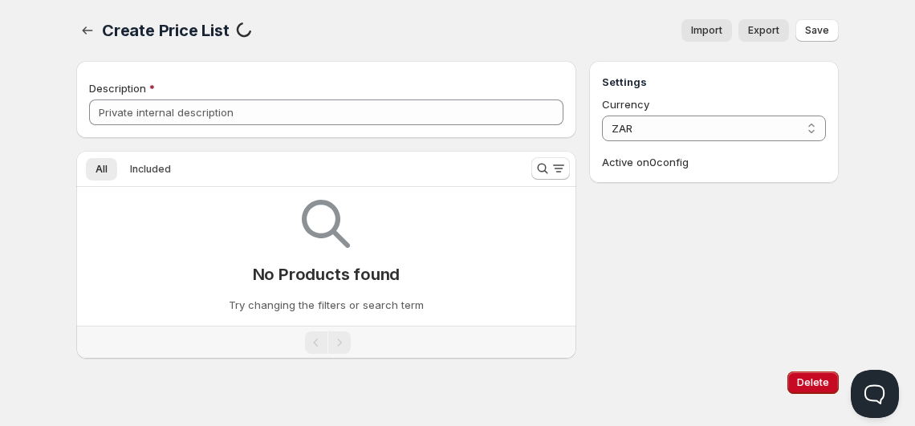
scroll to position [10, 0]
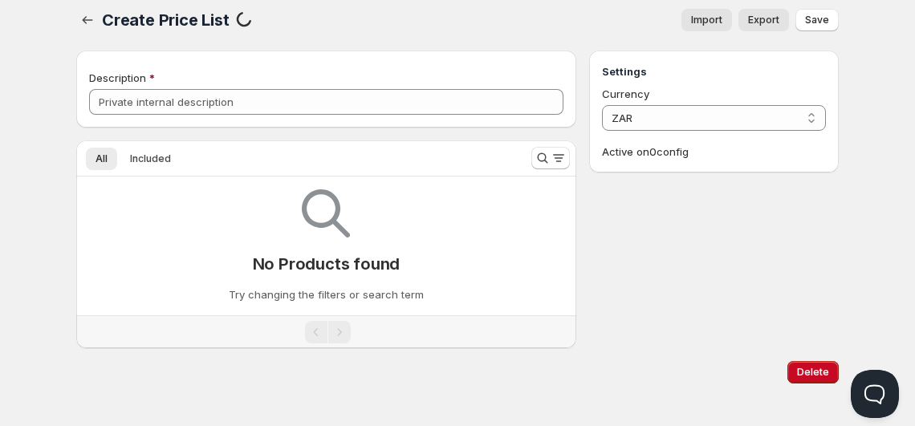
type input "Wholesale: Freeton x Vapology"
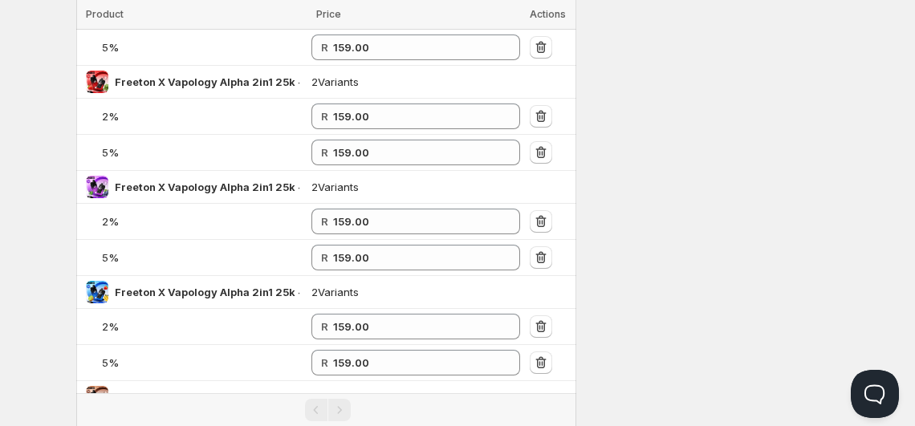
scroll to position [329, 0]
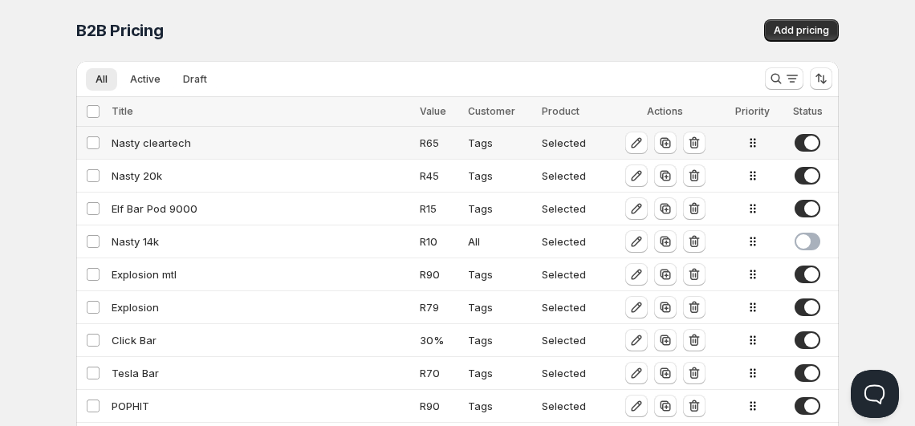
click at [153, 142] on div "Nasty cleartech" at bounding box center [261, 143] width 299 height 16
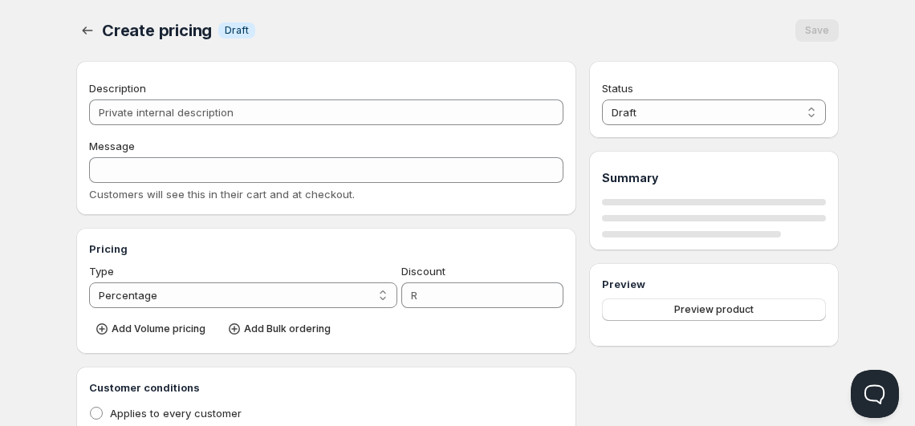
type input "Nasty cleartech"
type input "NASTY_CLEARTECH"
select select "2"
type input "65"
radio input "true"
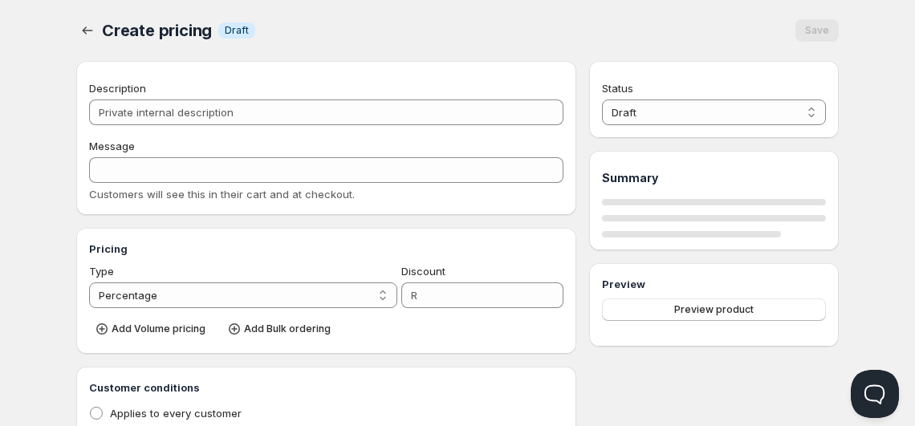
radio input "true"
select select "1"
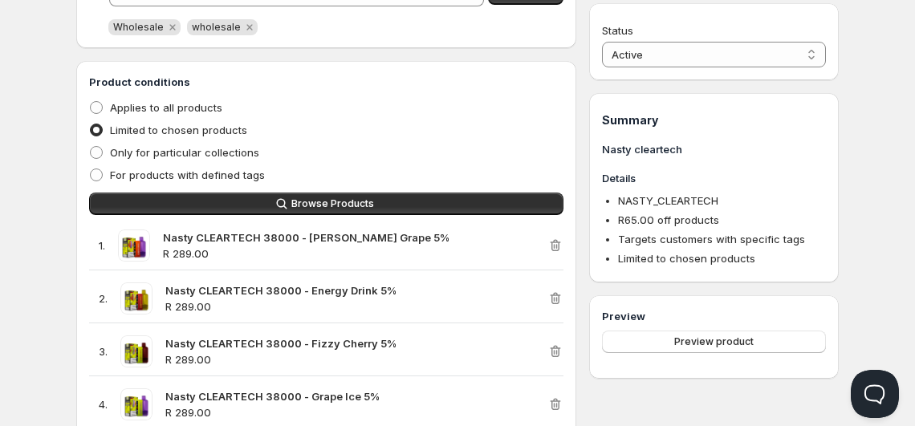
scroll to position [520, 0]
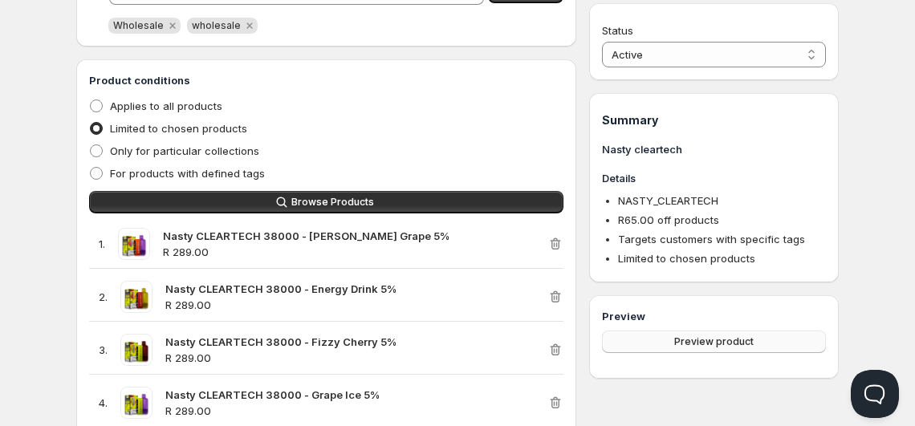
click at [663, 342] on button "Preview product" at bounding box center [714, 342] width 224 height 22
drag, startPoint x: 394, startPoint y: 233, endPoint x: 161, endPoint y: 235, distance: 233.7
click at [161, 235] on div "1 . Nasty CLEARTECH 38000 - [PERSON_NAME] Grape 5% R 289.00" at bounding box center [318, 244] width 458 height 32
copy strong "Nasty CLEARTECH 38000 - [PERSON_NAME] Grape 5%"
click at [645, 340] on button "Preview product" at bounding box center [714, 342] width 224 height 22
